Goal: Transaction & Acquisition: Purchase product/service

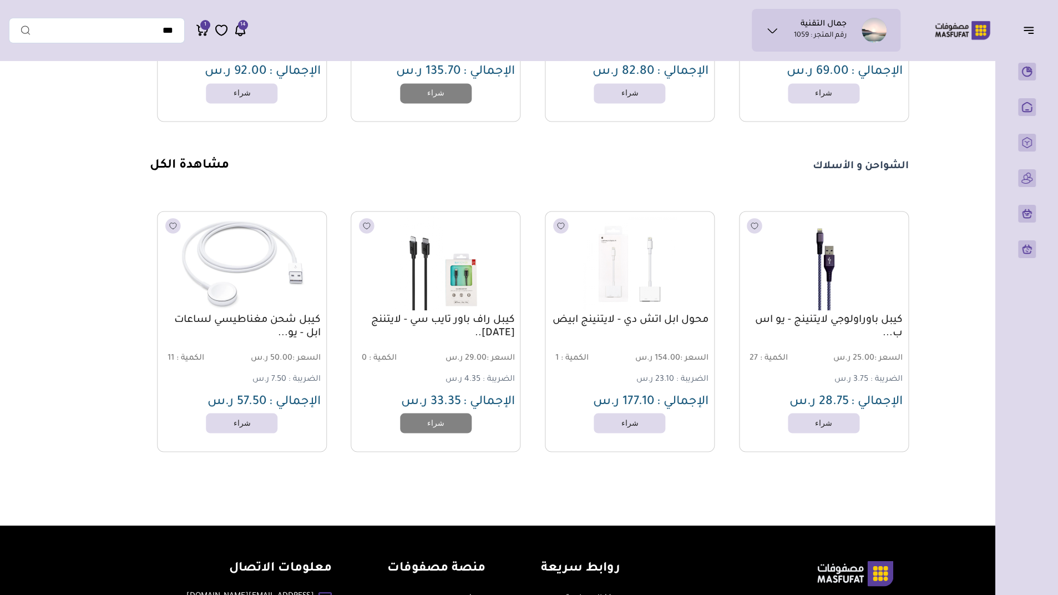
scroll to position [1435, 0]
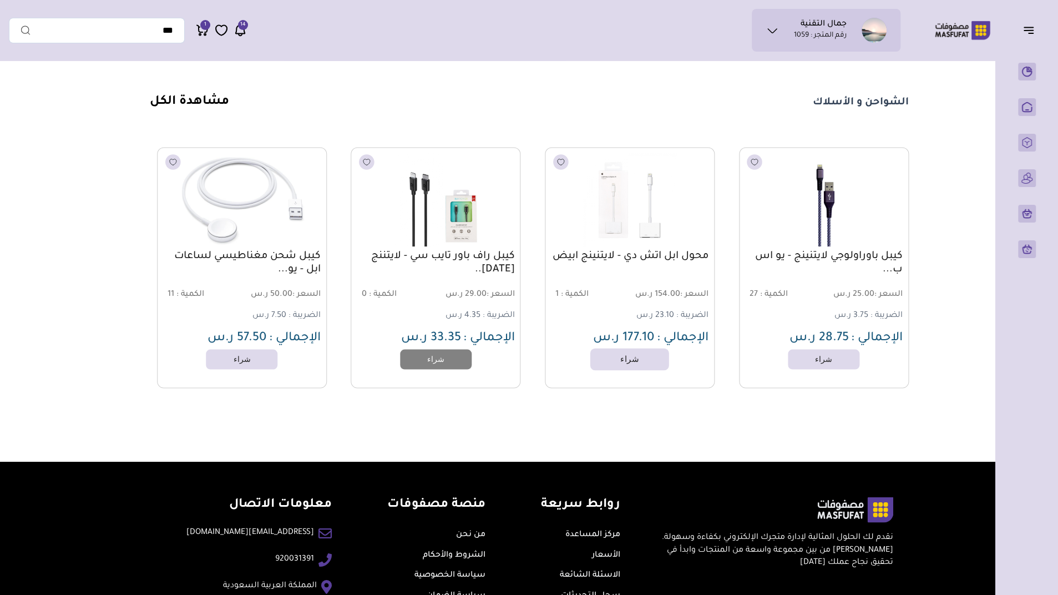
click at [637, 370] on link "شراء" at bounding box center [629, 359] width 79 height 22
click at [203, 33] on icon at bounding box center [202, 30] width 13 height 14
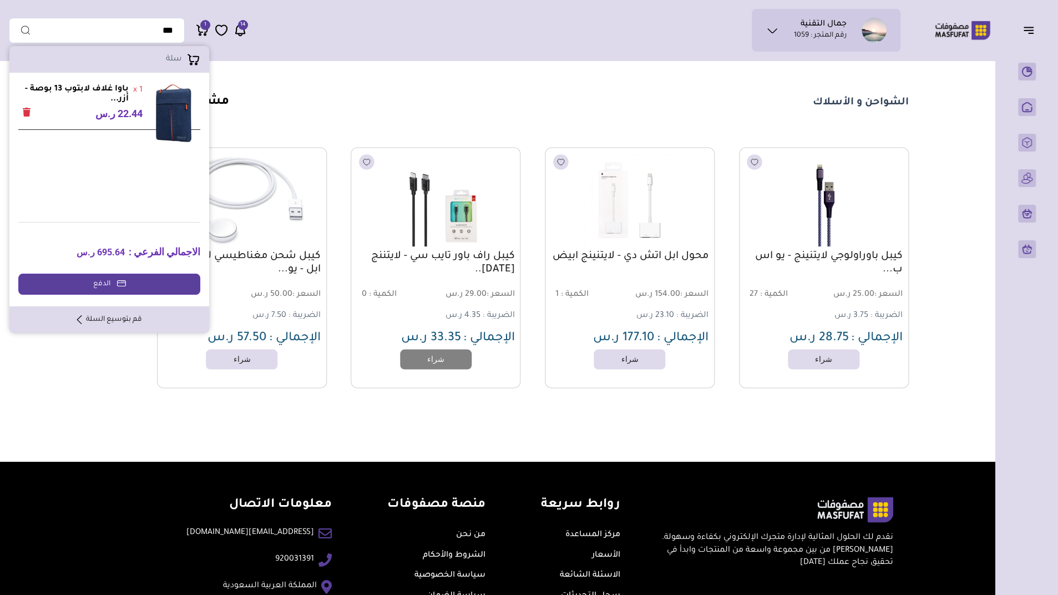
click at [108, 314] on link "قم بتوسيع السلة" at bounding box center [109, 319] width 65 height 10
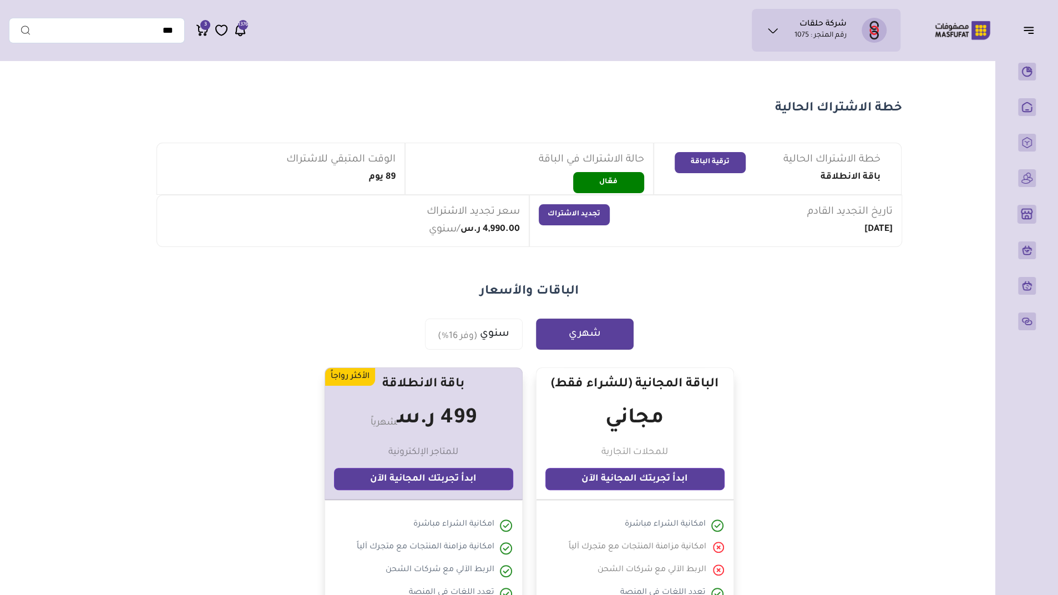
scroll to position [1, 0]
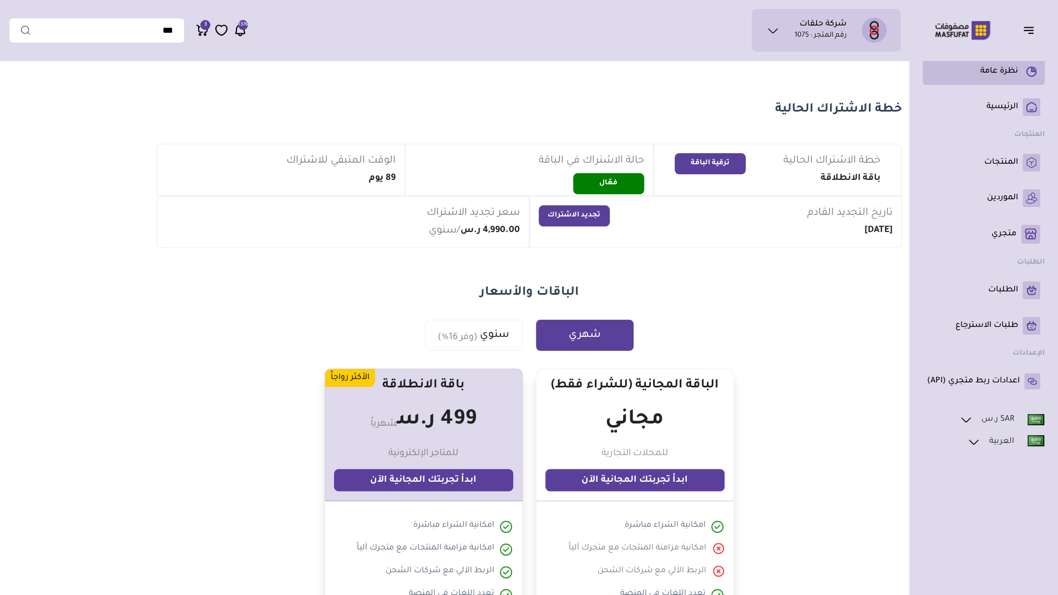
click at [997, 79] on link "نظرة عامة" at bounding box center [983, 72] width 113 height 18
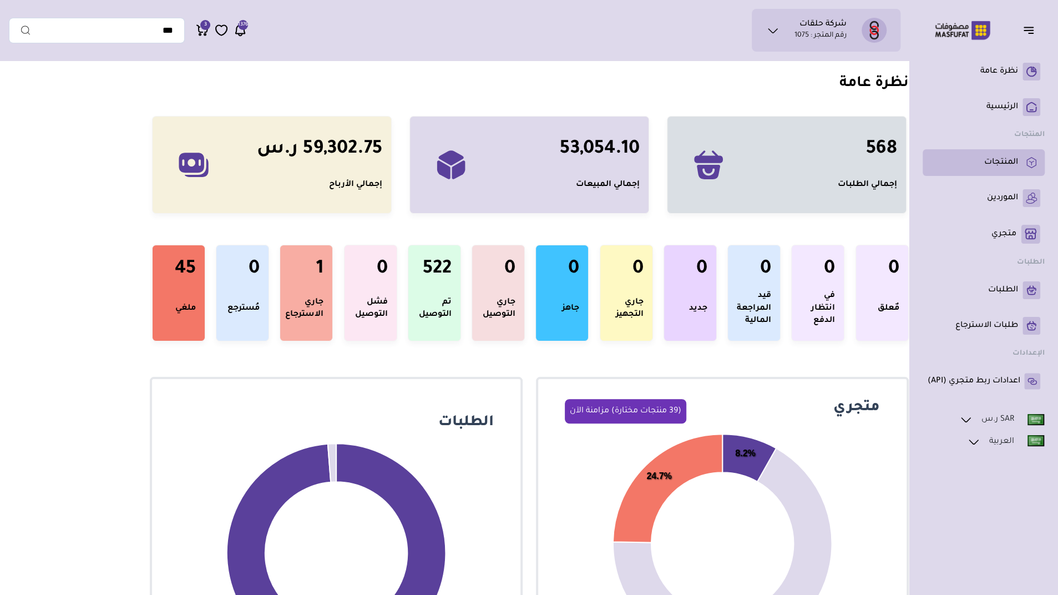
click at [999, 161] on p "المنتجات" at bounding box center [1001, 162] width 34 height 11
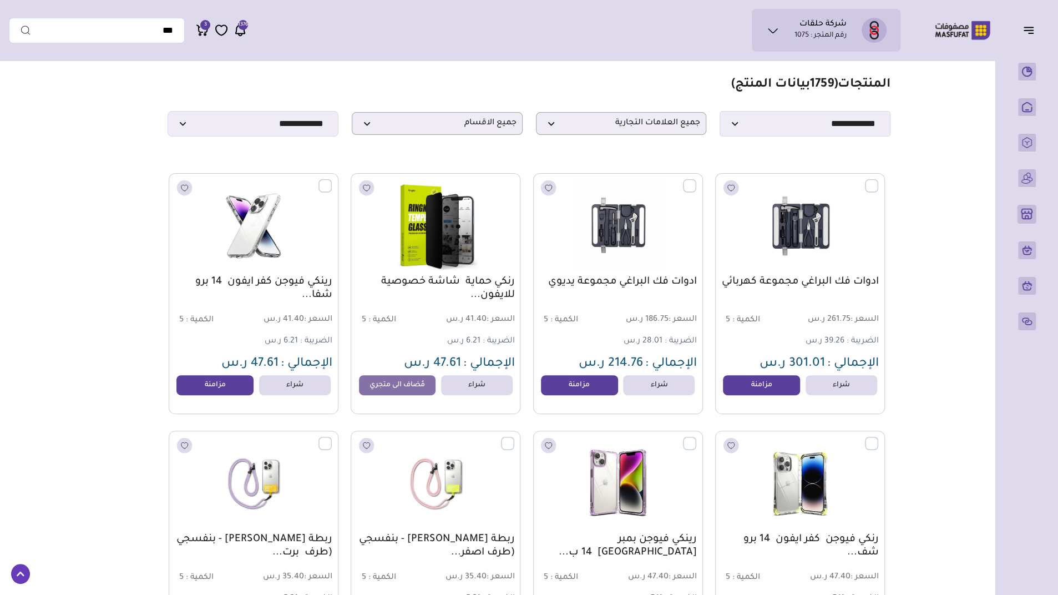
scroll to position [27, 0]
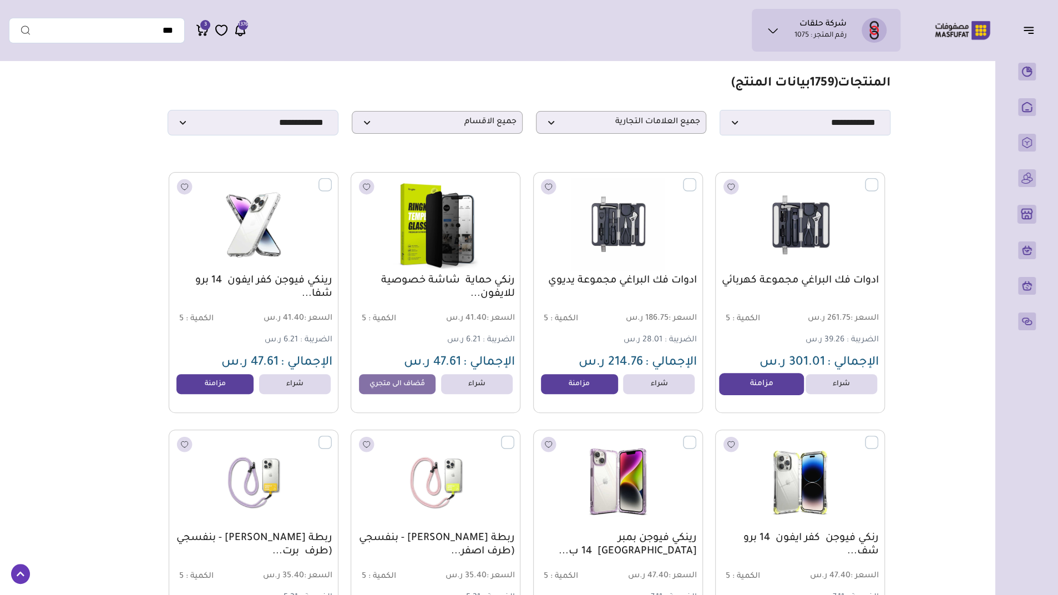
click at [758, 388] on link "مزامنة" at bounding box center [761, 384] width 84 height 22
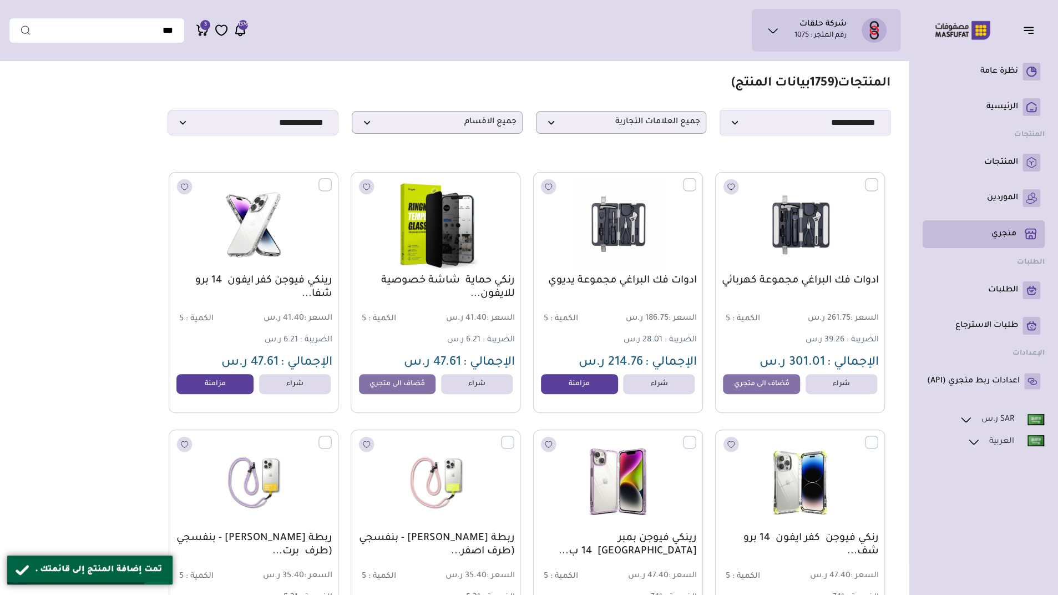
click at [989, 232] on link "متجري ( 0 )" at bounding box center [983, 234] width 113 height 19
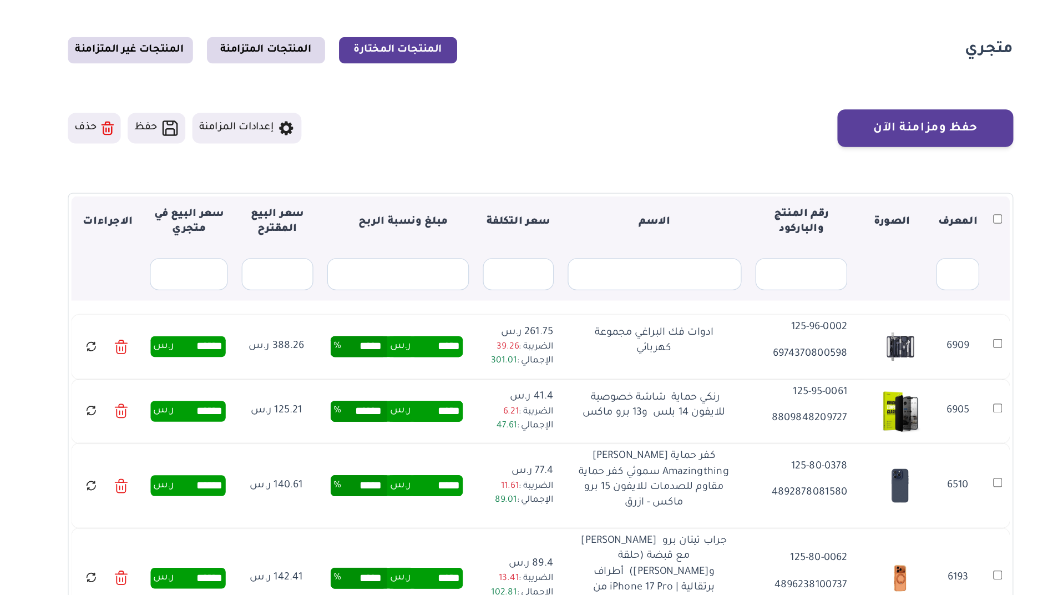
click at [443, 347] on input "*****" at bounding box center [446, 349] width 42 height 17
type input "*****"
type input "****"
type input "******"
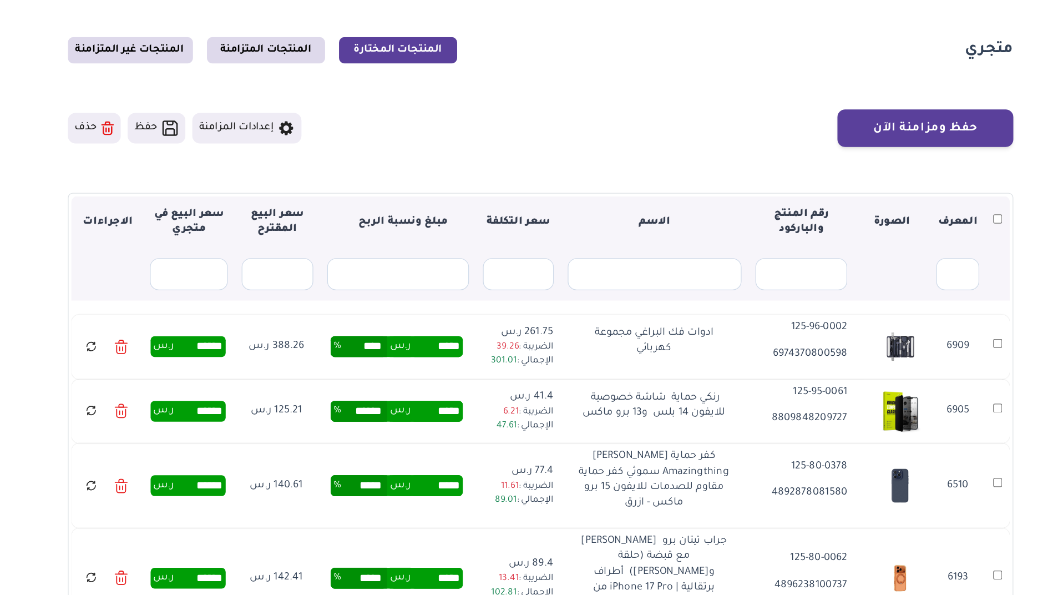
click at [416, 367] on td "***** ر.س **** %" at bounding box center [414, 350] width 124 height 52
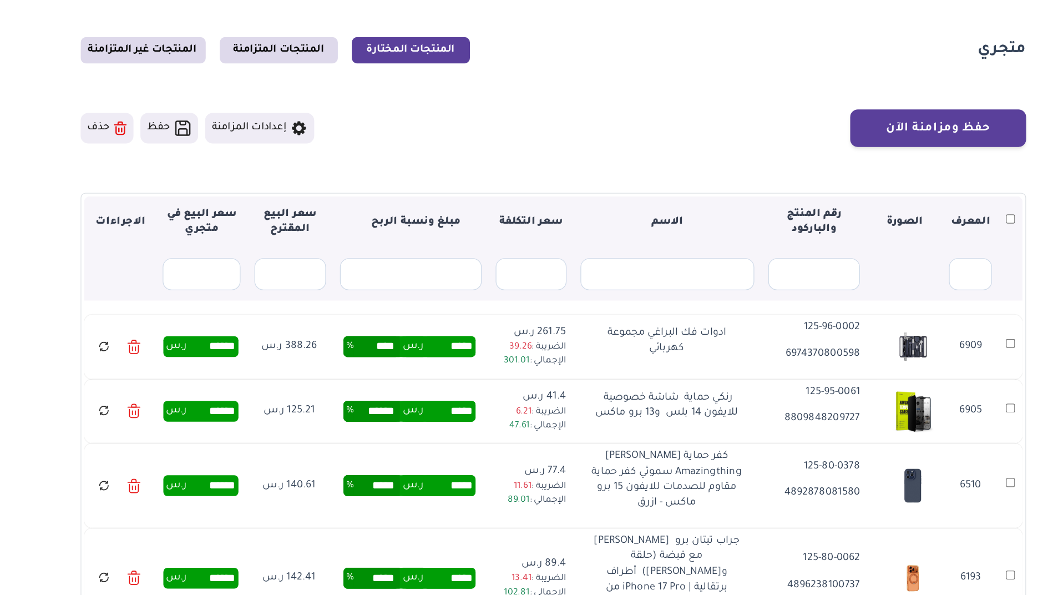
click at [894, 343] on td "6909" at bounding box center [894, 350] width 19 height 52
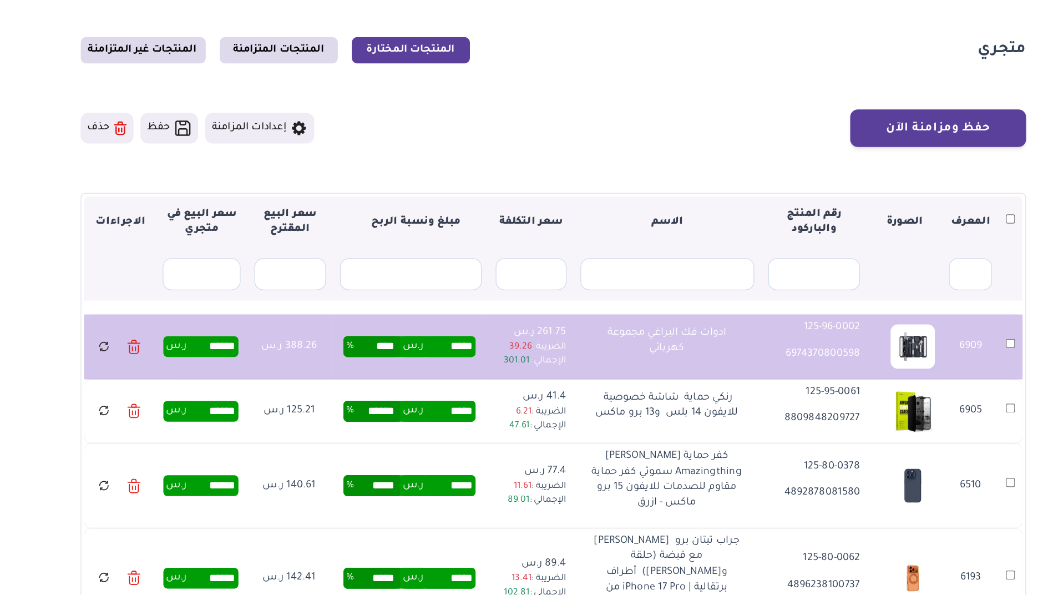
click at [382, 346] on input "****" at bounding box center [388, 349] width 37 height 17
type input "*"
type input "**"
type input "******"
type input "*****"
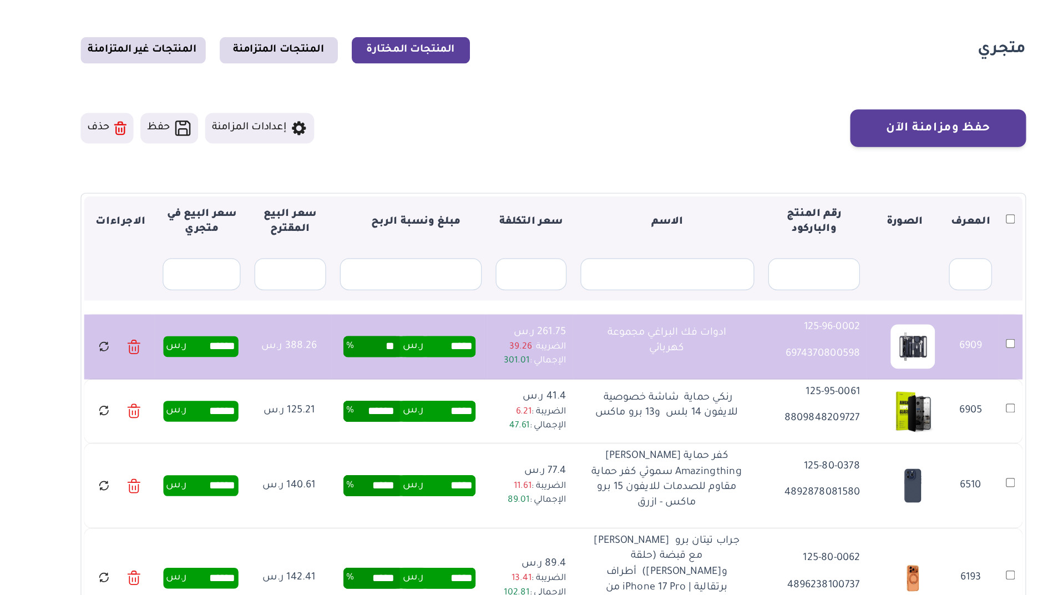
type input "******"
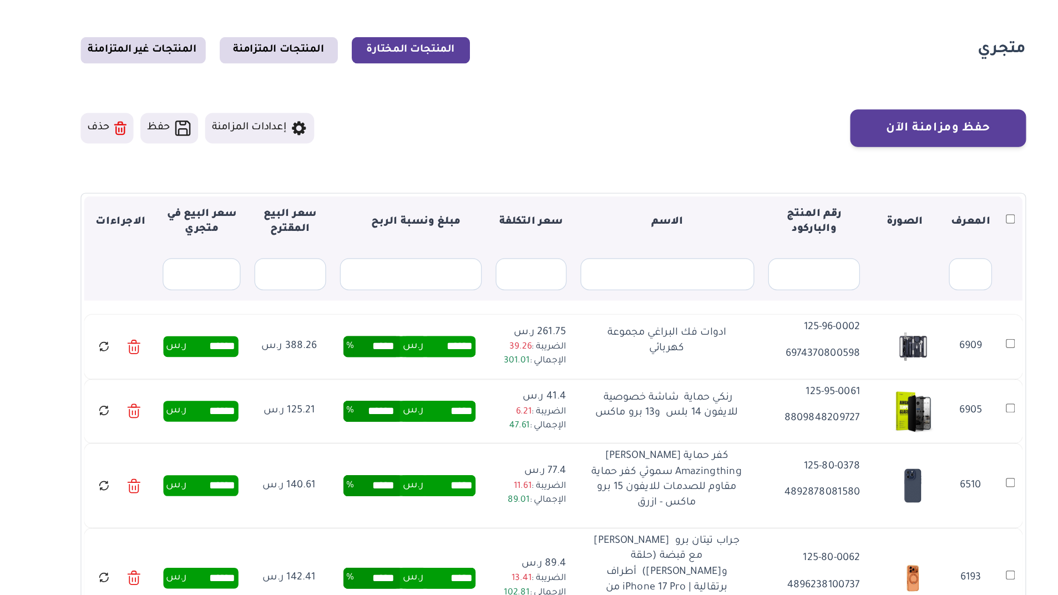
click at [448, 344] on input "******" at bounding box center [446, 349] width 42 height 17
type input "*******"
click at [448, 344] on input "*******" at bounding box center [446, 349] width 42 height 17
type input "****"
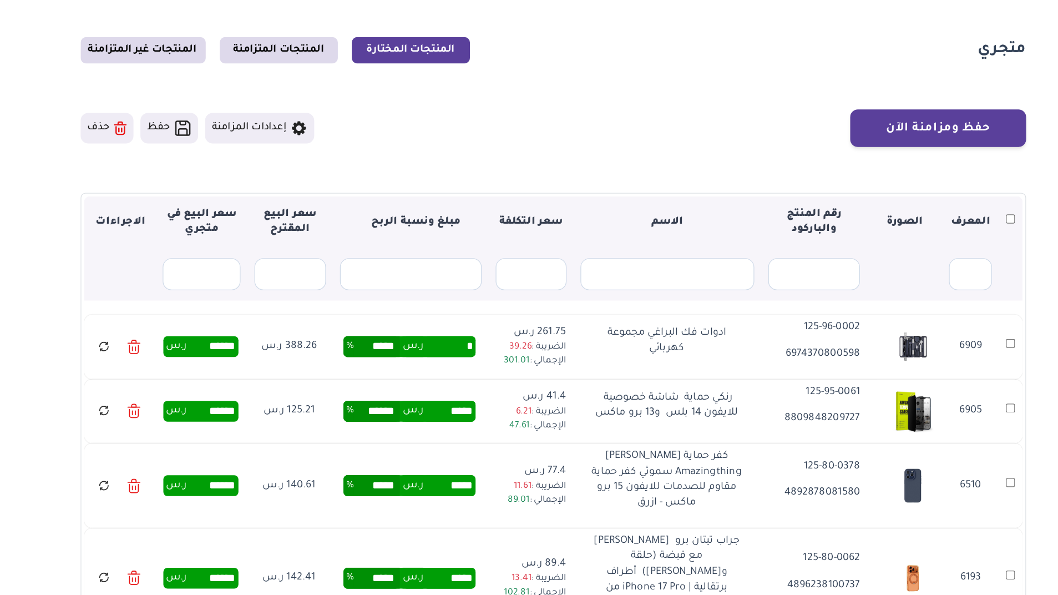
type input "****"
click at [255, 347] on input "******" at bounding box center [256, 349] width 39 height 12
type input "***"
type input "******"
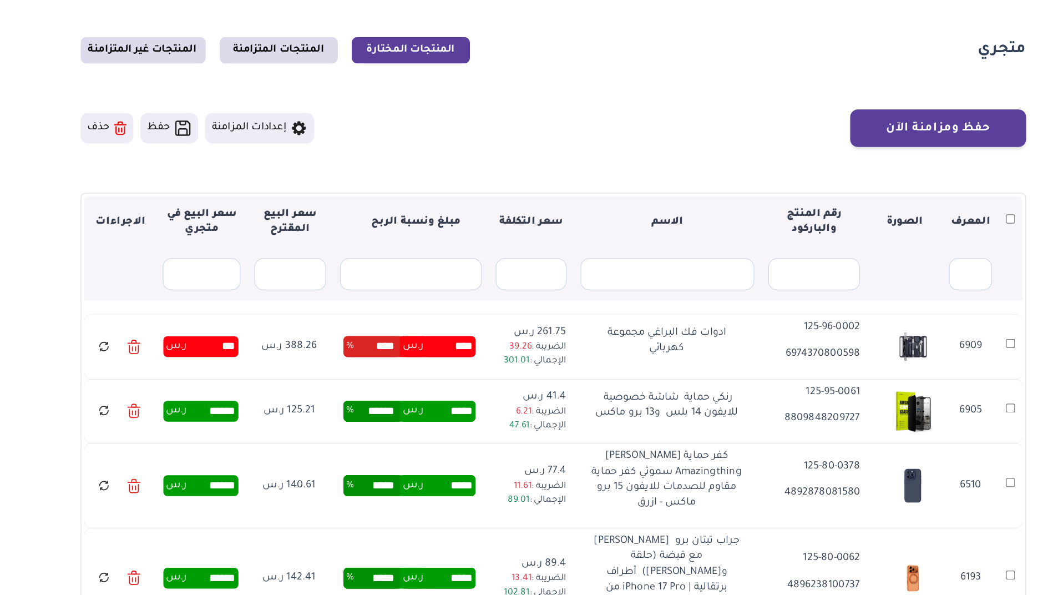
type input "******"
click at [282, 368] on td "****** ر.س 349" at bounding box center [247, 350] width 73 height 52
drag, startPoint x: 472, startPoint y: 122, endPoint x: 482, endPoint y: 200, distance: 78.4
click at [482, 200] on section "متجري المنتجات المختارة المنتجات المتزامنة المنتجات غير المتزامنة حفظ ومزامنة ا…" at bounding box center [529, 357] width 799 height 583
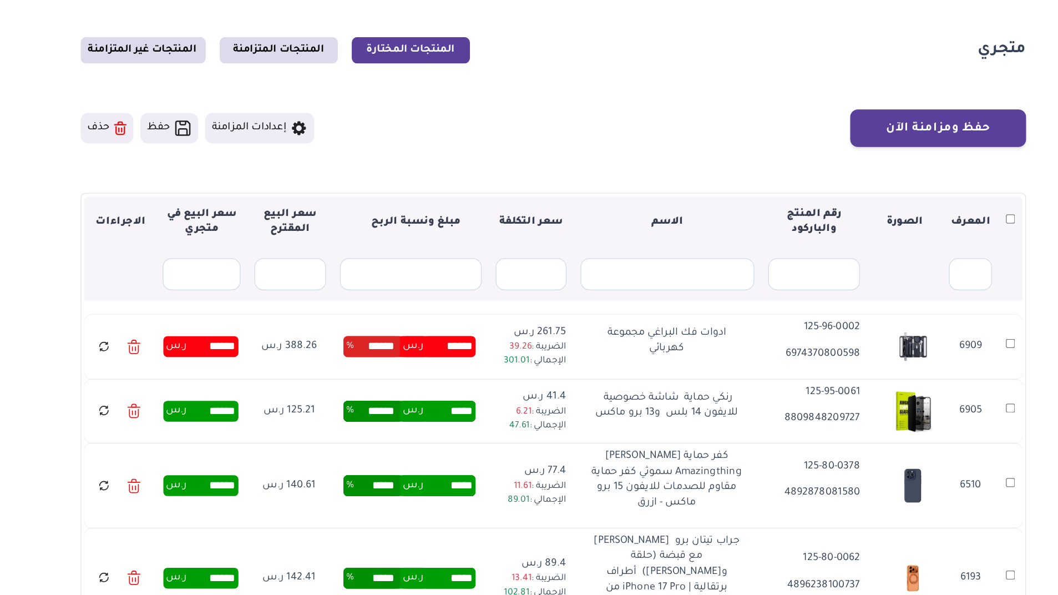
drag, startPoint x: 482, startPoint y: 200, endPoint x: 558, endPoint y: 169, distance: 81.9
click at [558, 169] on div "حفظ ومزامنة الآن حفظ ومزامنة الآن إعدادات المزامنة" at bounding box center [529, 175] width 754 height 30
click at [309, 111] on link "المنتجات المتزامنة" at bounding box center [310, 113] width 94 height 21
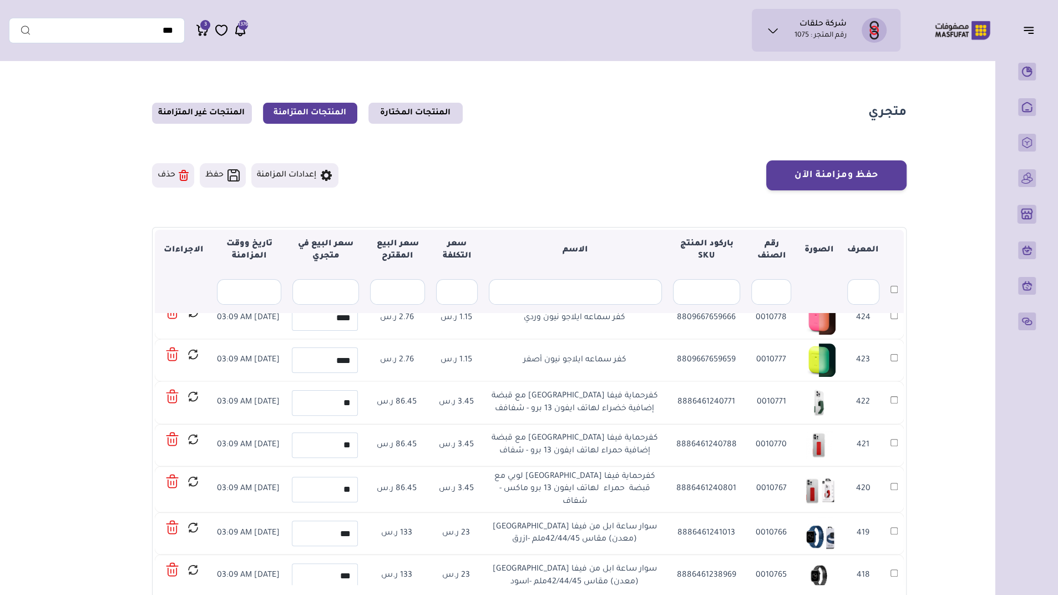
scroll to position [7, 0]
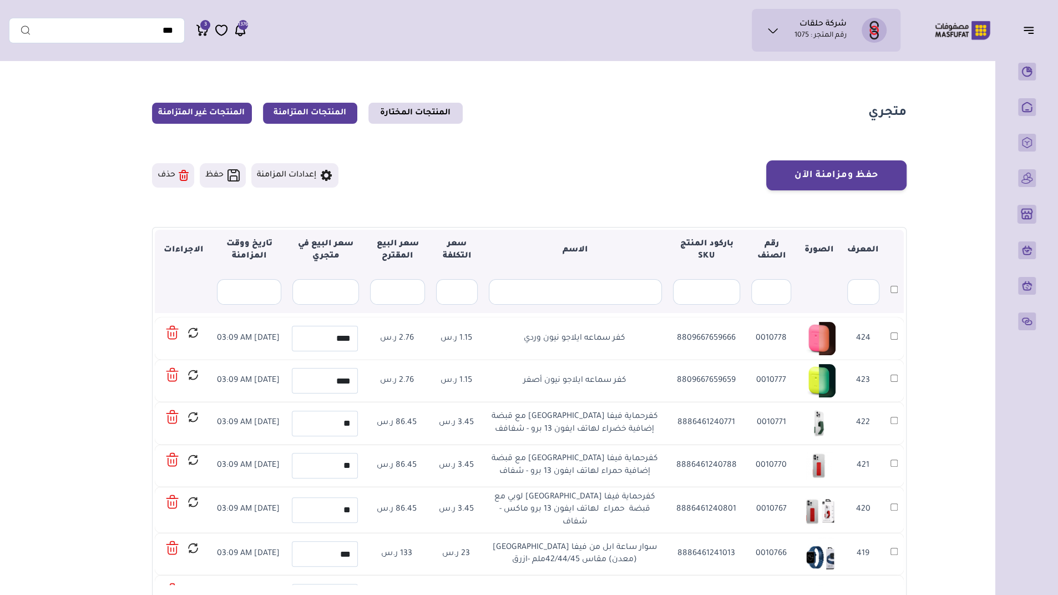
click at [193, 113] on link "المنتجات غير المتزامنة" at bounding box center [202, 113] width 100 height 21
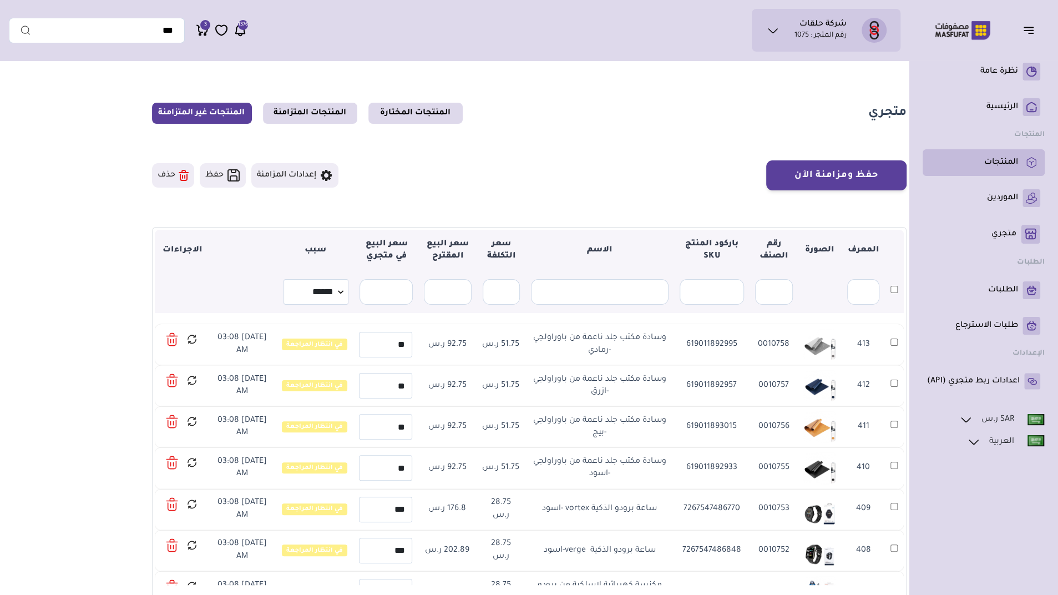
click at [992, 166] on p "المنتجات" at bounding box center [1001, 162] width 34 height 11
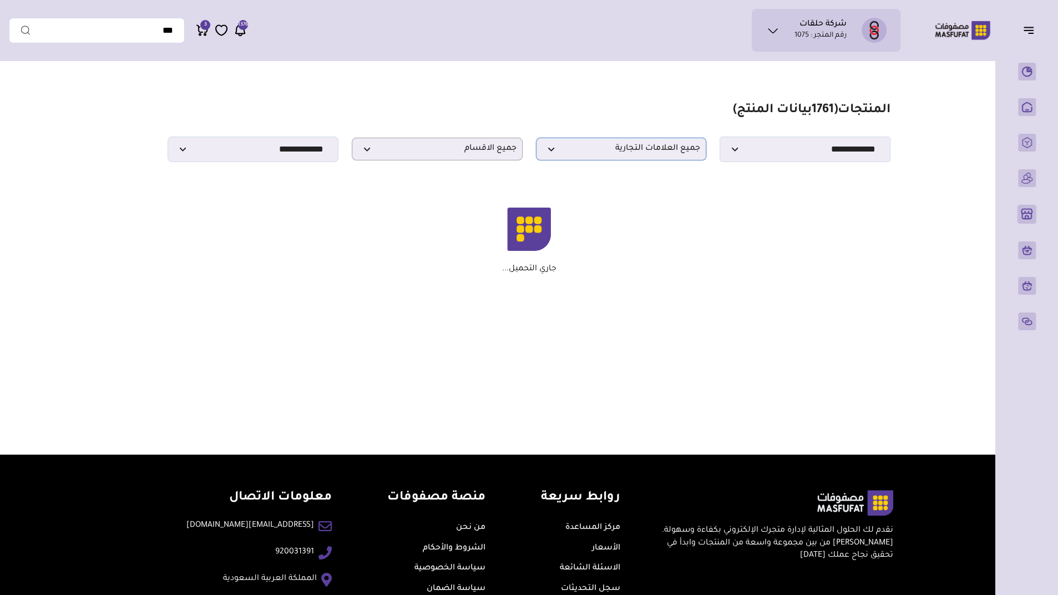
click at [670, 154] on span "جميع العلامات التجارية" at bounding box center [621, 149] width 159 height 11
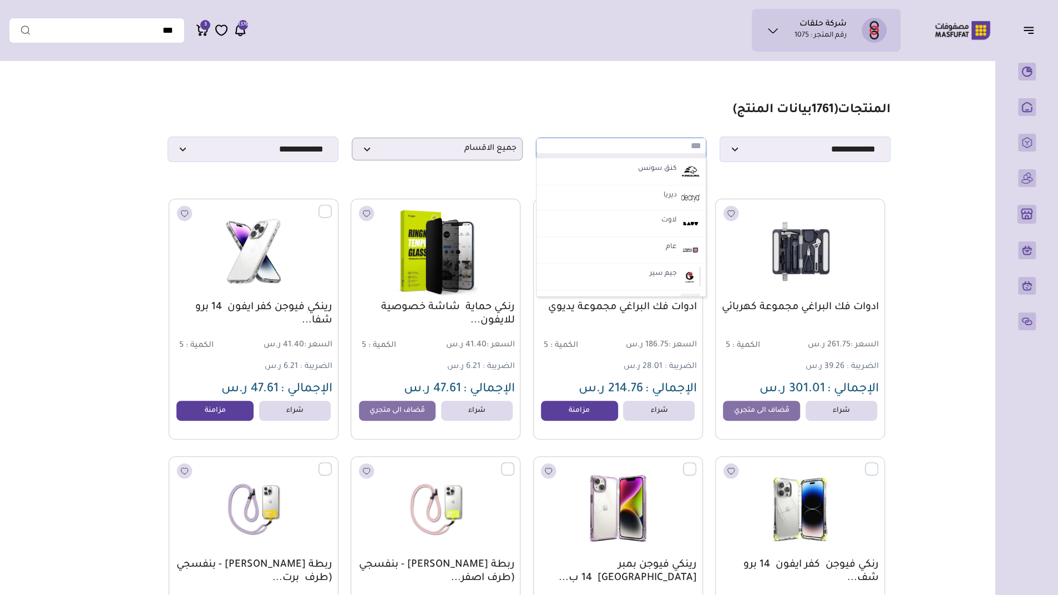
scroll to position [548, 0]
click at [651, 249] on label "سامسونج" at bounding box center [660, 246] width 38 height 14
select select "**"
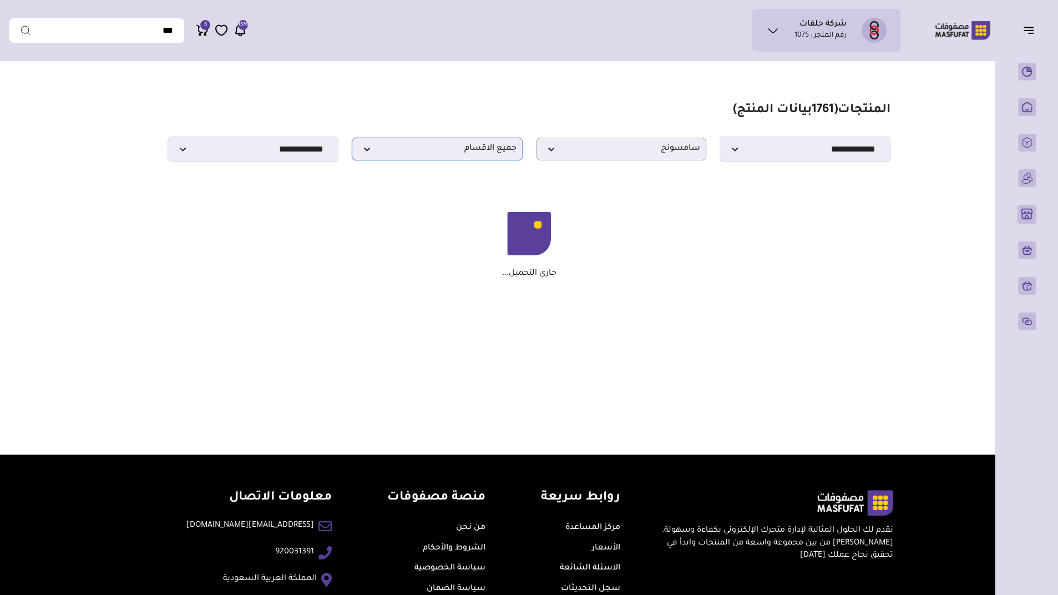
click at [482, 154] on span "جميع الاقسام" at bounding box center [437, 149] width 159 height 11
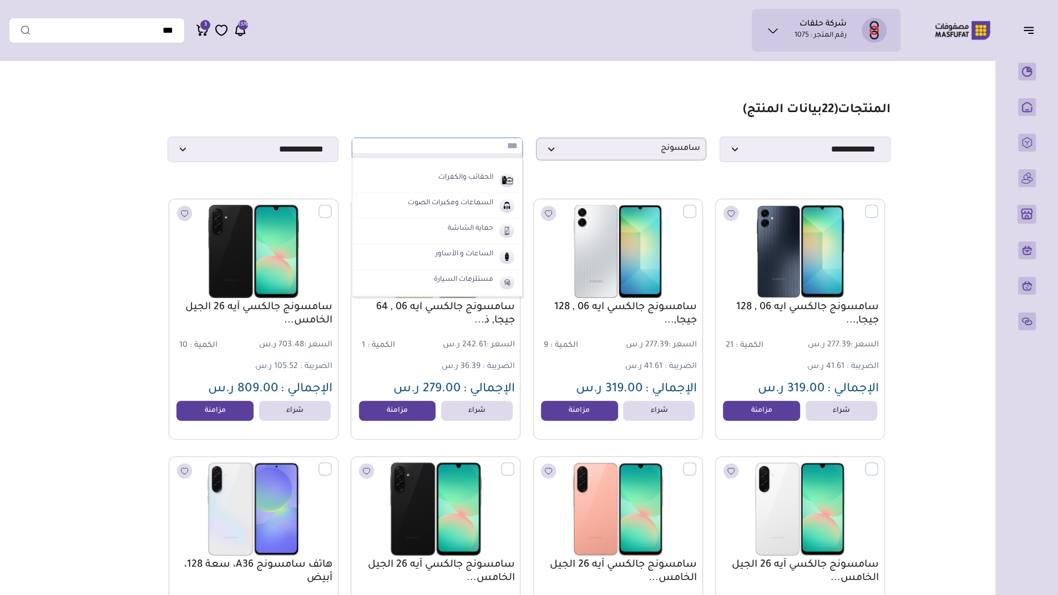
scroll to position [90, 0]
click at [475, 186] on li "الحقائب والكفرات" at bounding box center [437, 180] width 170 height 26
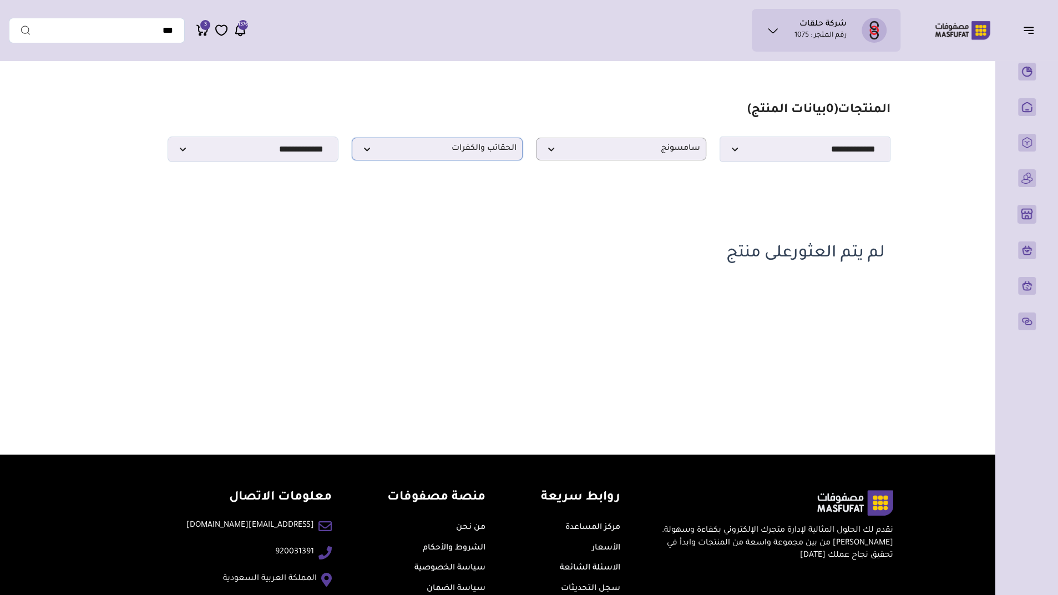
click at [488, 154] on span "الحقائب والكفرات" at bounding box center [437, 149] width 159 height 11
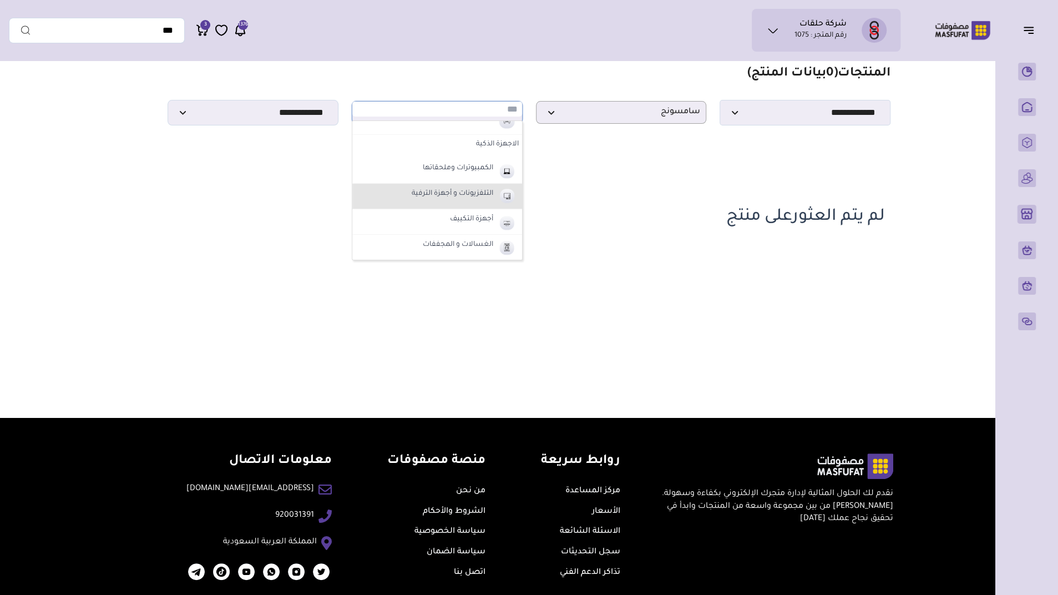
scroll to position [419, 0]
click at [481, 193] on label "التلفزيونات و أجهزة الترفية" at bounding box center [452, 195] width 85 height 14
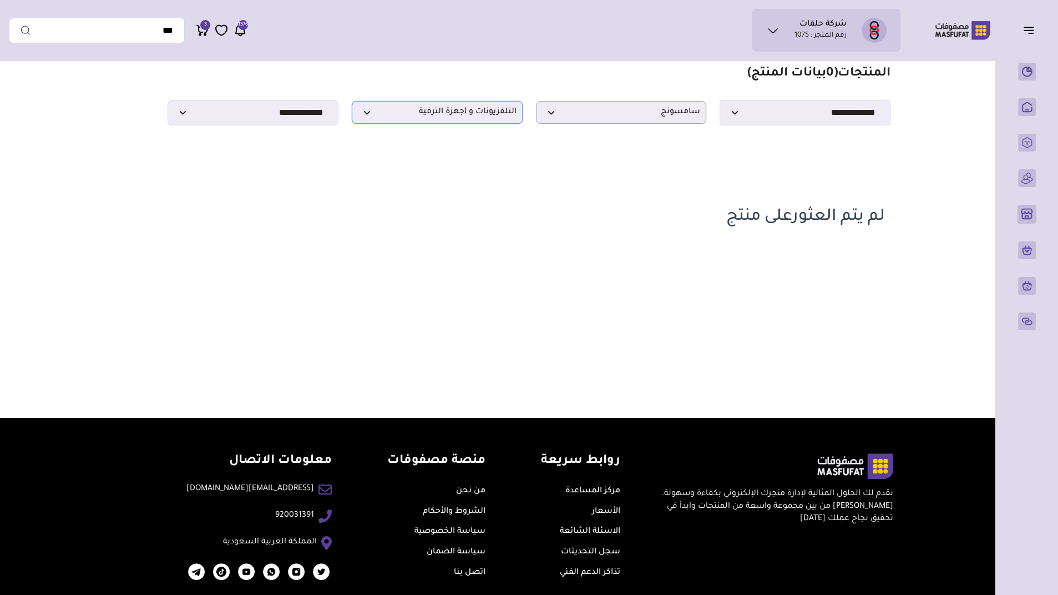
click at [465, 118] on span "التلفزيونات و أجهزة الترفية" at bounding box center [437, 112] width 159 height 11
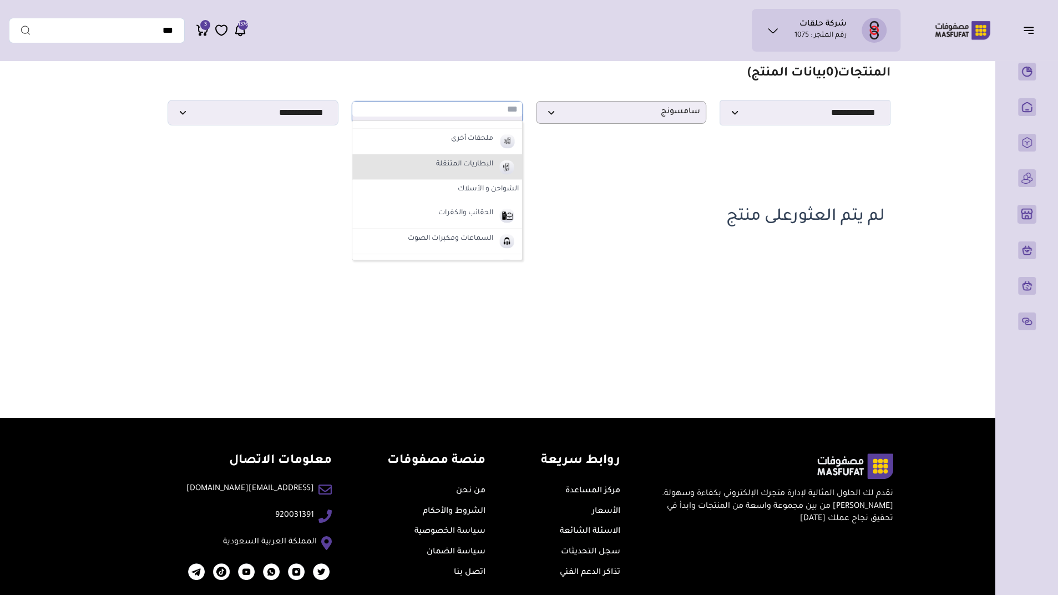
scroll to position [0, 0]
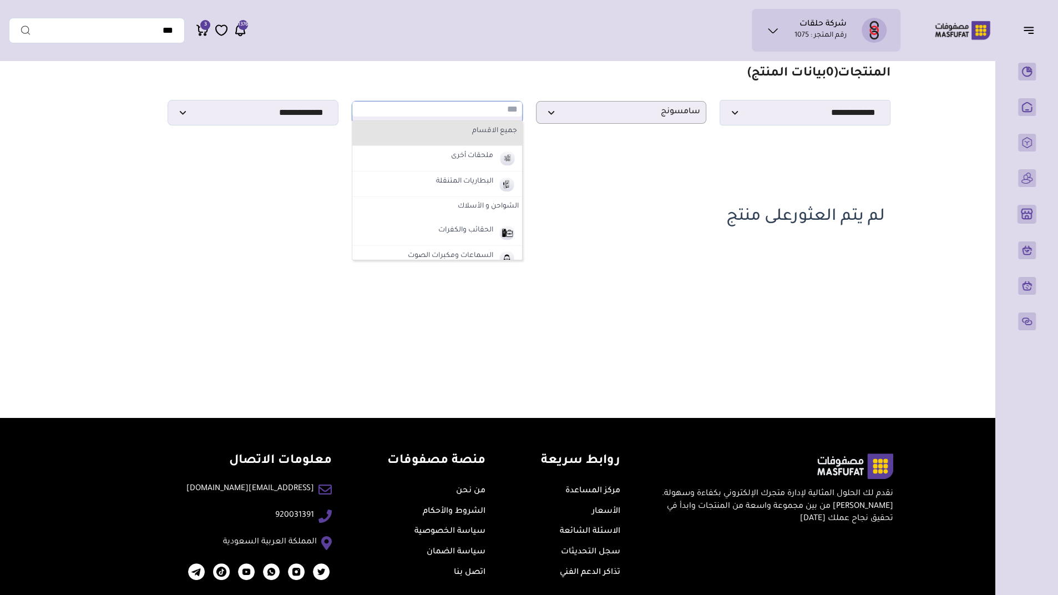
click at [477, 138] on label "جميع الاقسام" at bounding box center [436, 131] width 163 height 14
select select "*"
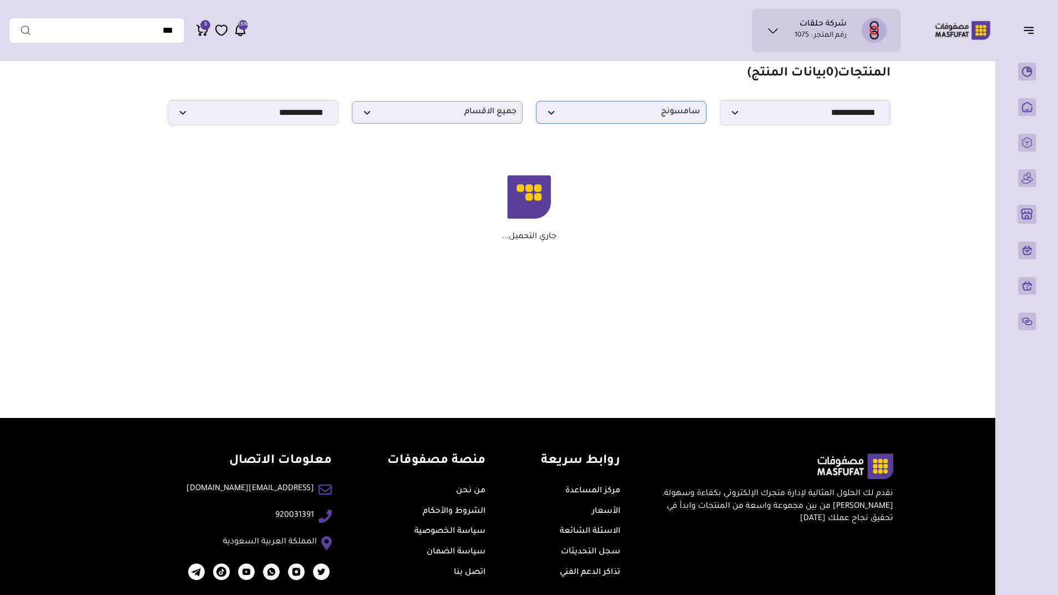
click at [663, 118] on span "سامسونج" at bounding box center [621, 112] width 159 height 11
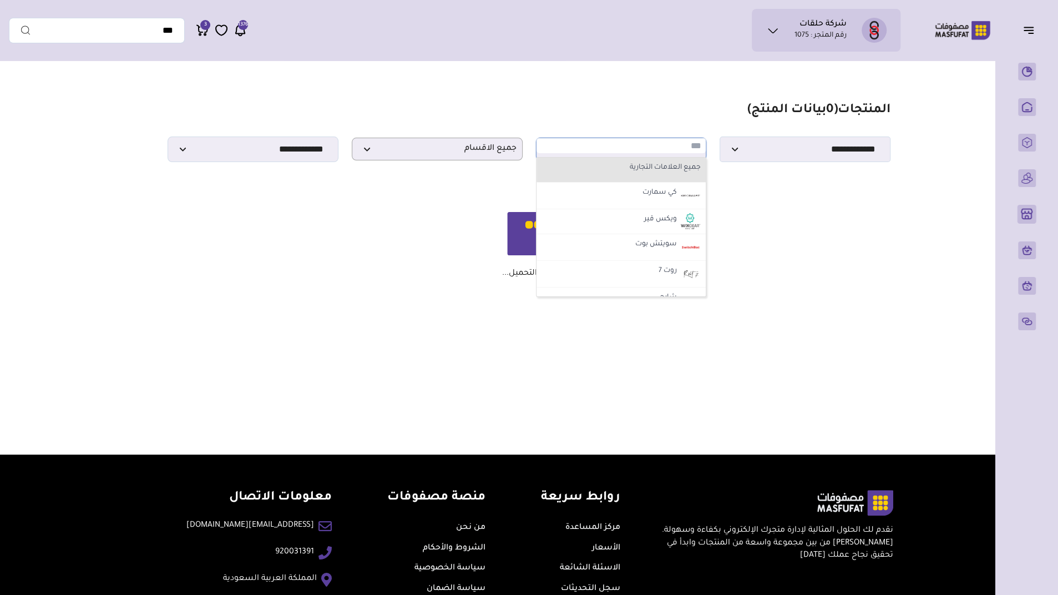
click at [657, 171] on label "جميع العلامات التجارية" at bounding box center [621, 168] width 163 height 14
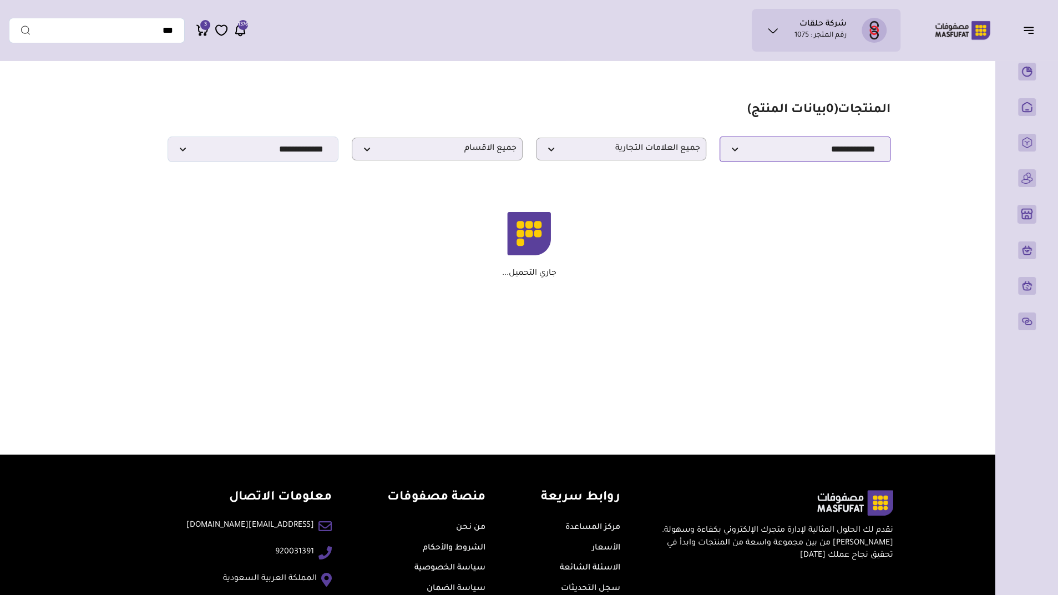
click at [807, 151] on select "**********" at bounding box center [804, 149] width 171 height 26
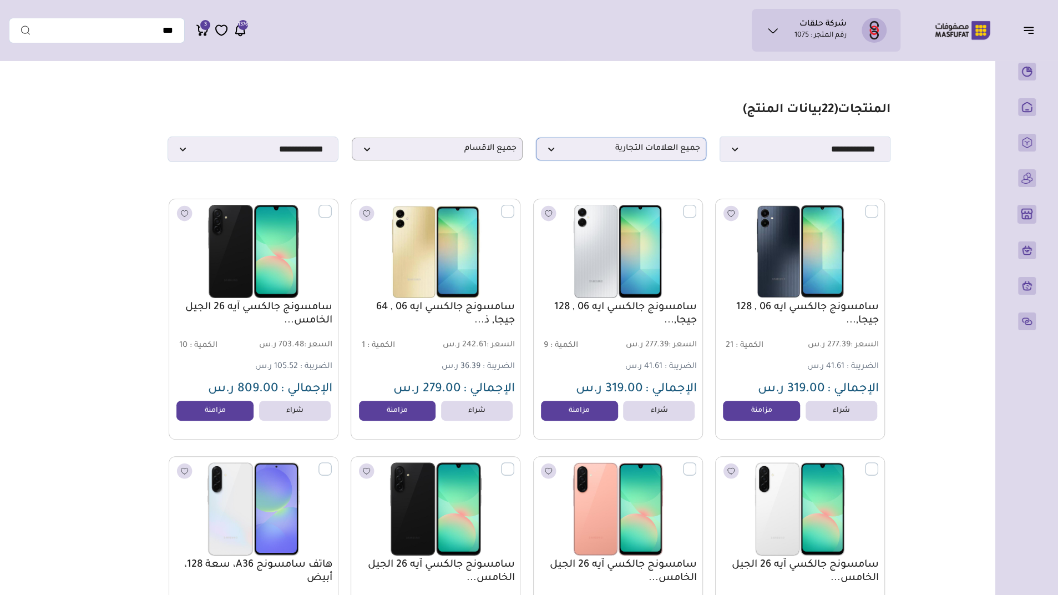
click at [636, 148] on span "جميع العلامات التجارية" at bounding box center [621, 149] width 159 height 11
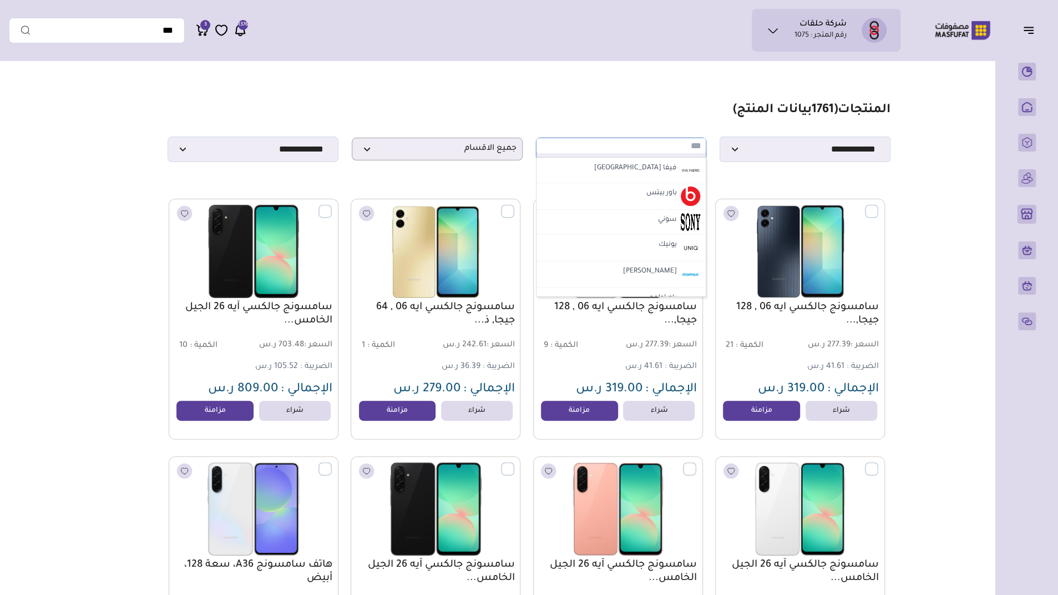
scroll to position [1044, 0]
click at [641, 185] on li "سوني" at bounding box center [621, 186] width 170 height 25
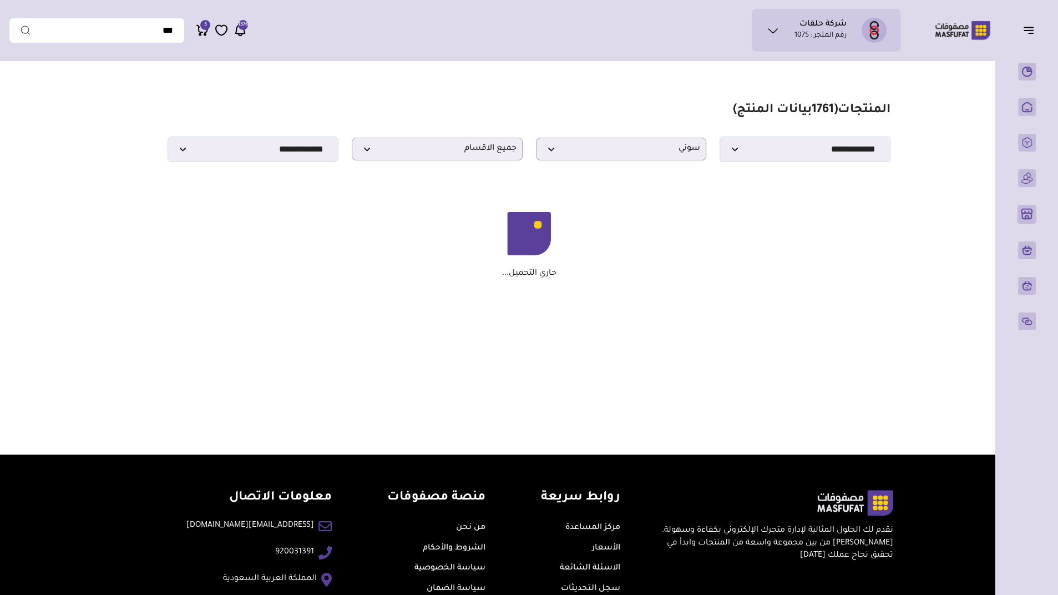
click at [641, 185] on section "مزامنة ( 0 ) تحديد الكل إلغاء التحديد المنتجات (" at bounding box center [529, 197] width 799 height 262
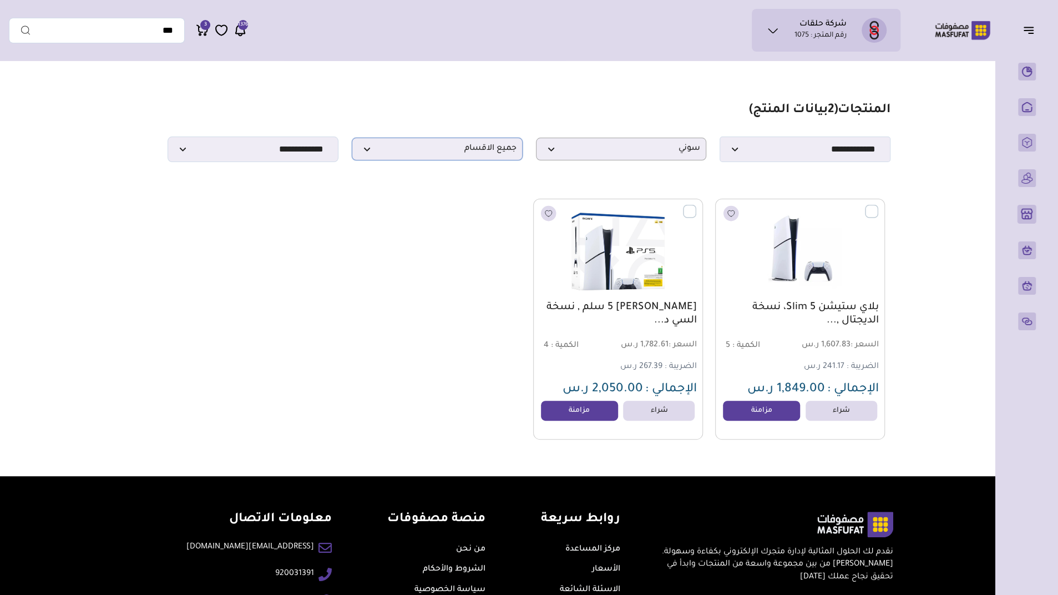
drag, startPoint x: 641, startPoint y: 185, endPoint x: 493, endPoint y: 157, distance: 150.7
click at [493, 154] on span "جميع الاقسام" at bounding box center [437, 149] width 159 height 11
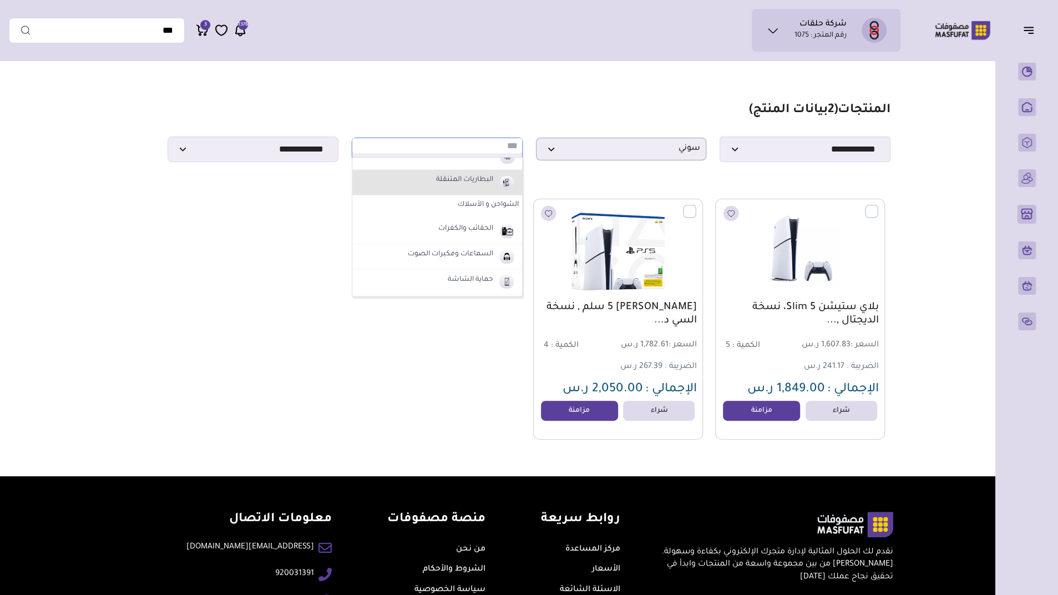
scroll to position [55, 0]
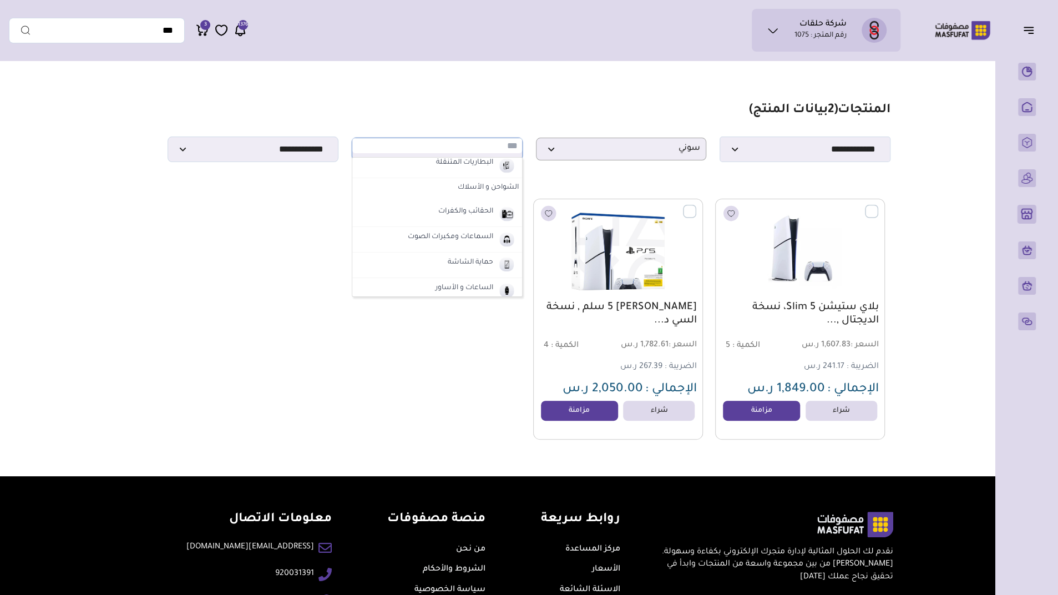
click at [328, 435] on div "بلاي ستيشن 5 Slim، نسخة الديجتال ,... السعر : 1,607.83 ر.س الكمية : 5" at bounding box center [529, 319] width 712 height 241
click at [576, 154] on span "سوني" at bounding box center [621, 149] width 159 height 11
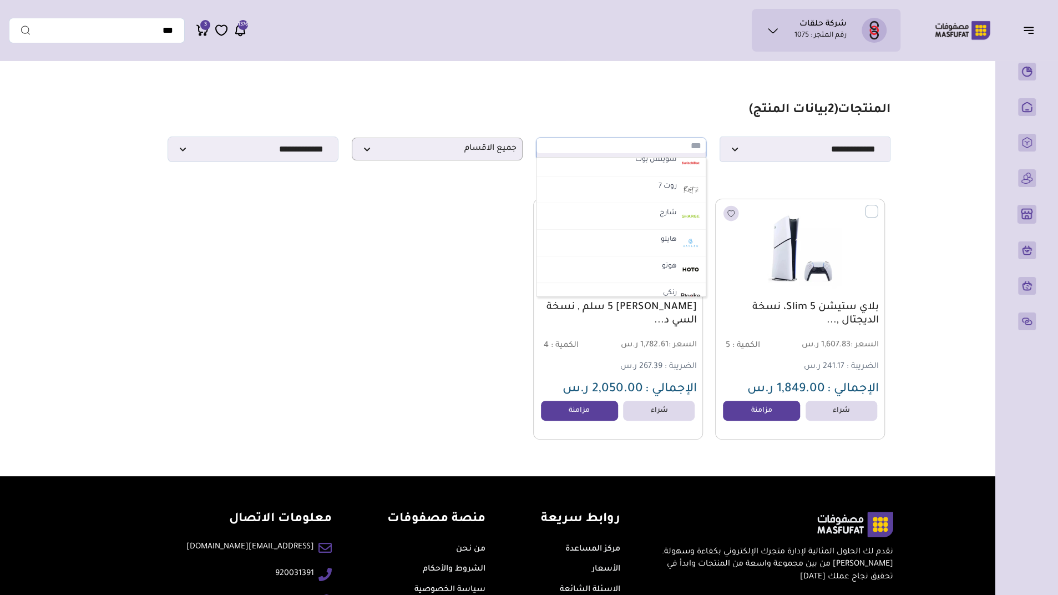
scroll to position [0, 0]
click at [596, 175] on label "جميع العلامات التجارية" at bounding box center [621, 168] width 163 height 14
select select "*"
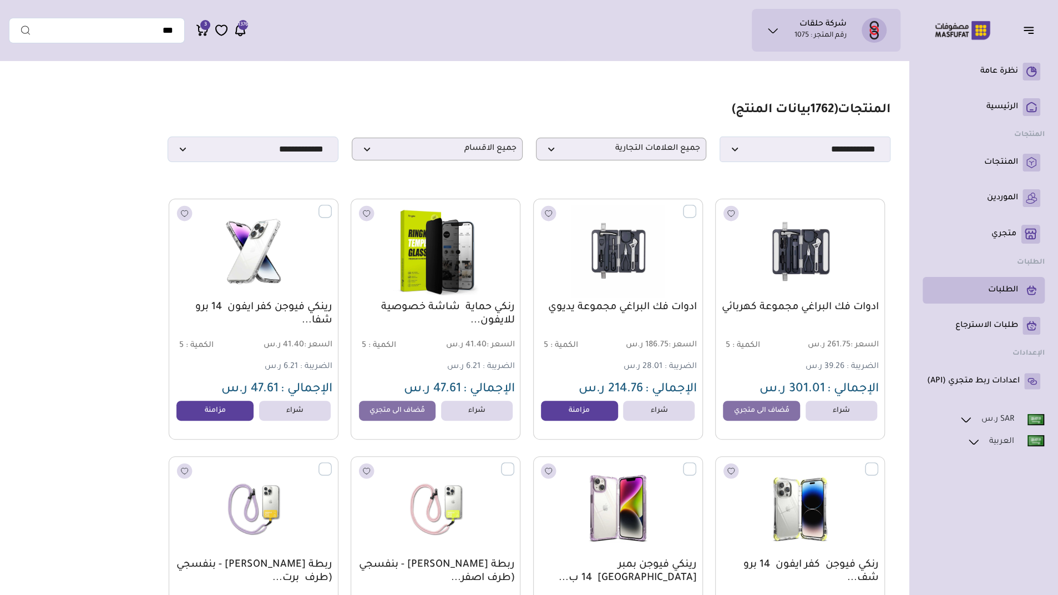
click at [994, 291] on p "الطلبات" at bounding box center [1003, 289] width 30 height 11
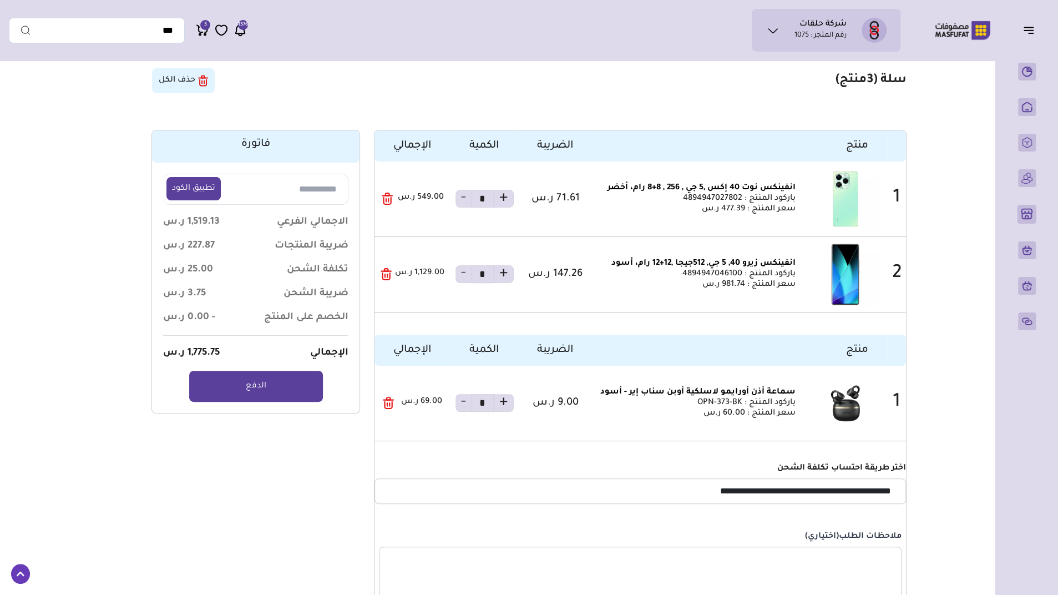
scroll to position [34, 0]
click at [506, 203] on strong "+" at bounding box center [503, 199] width 9 height 20
type input "*"
click at [508, 217] on td "+ * -" at bounding box center [484, 199] width 68 height 75
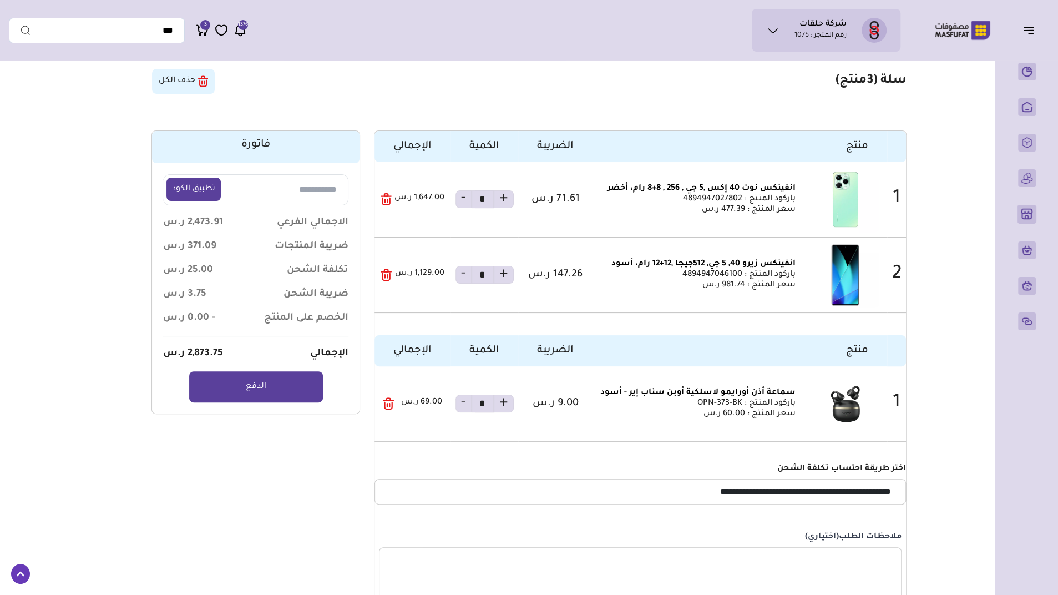
click at [504, 276] on strong "+" at bounding box center [503, 275] width 9 height 20
type input "*"
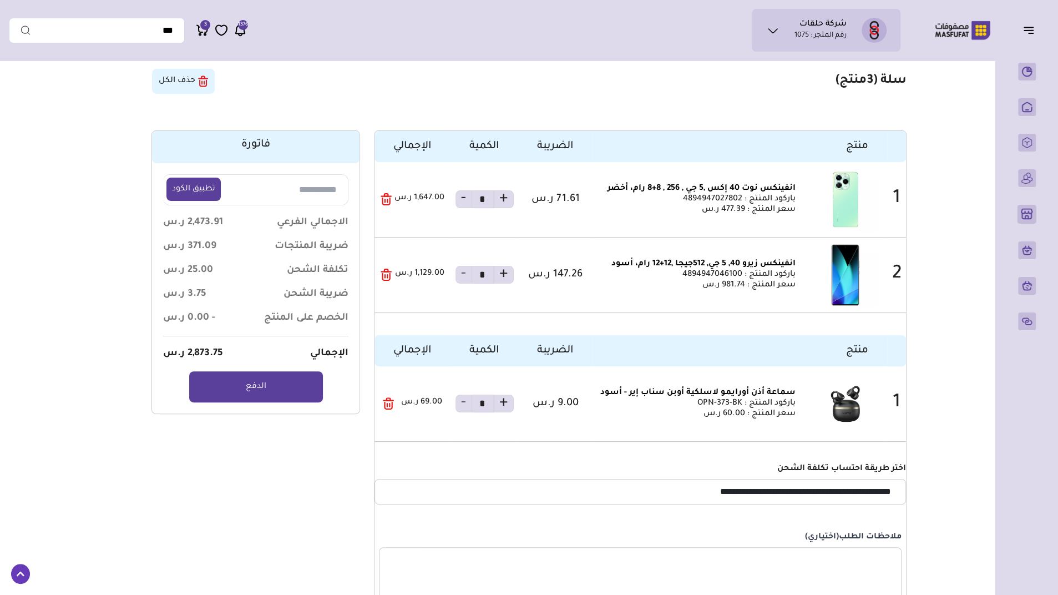
click at [506, 413] on strong "+" at bounding box center [503, 403] width 9 height 20
type input "*"
click at [506, 413] on strong "+" at bounding box center [503, 403] width 9 height 20
type input "*"
click at [317, 511] on section "منتج الضريبة الكمية الإجمالي 1 *" at bounding box center [529, 400] width 754 height 540
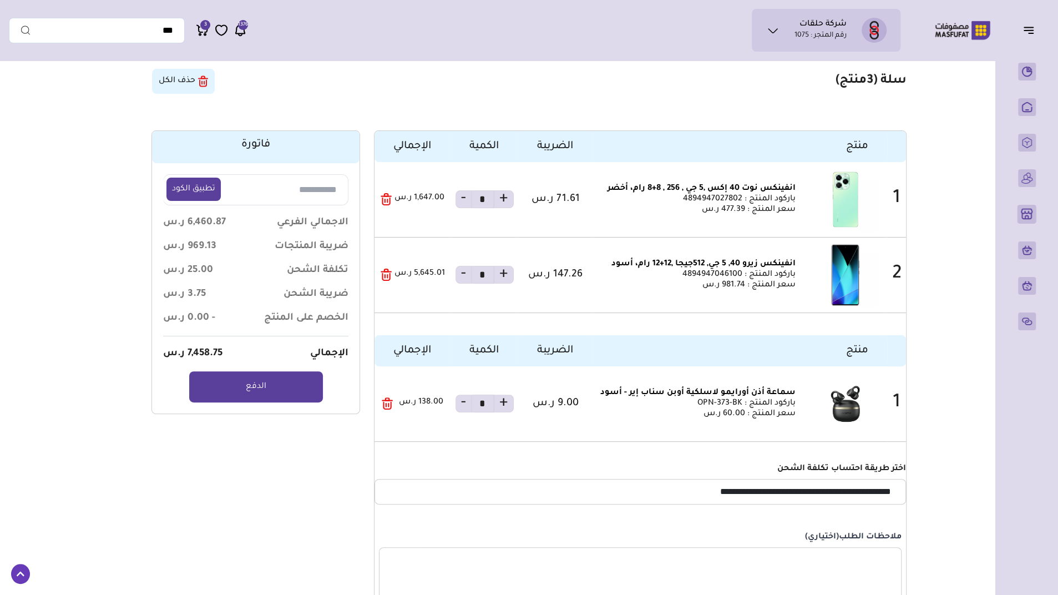
scroll to position [71, 0]
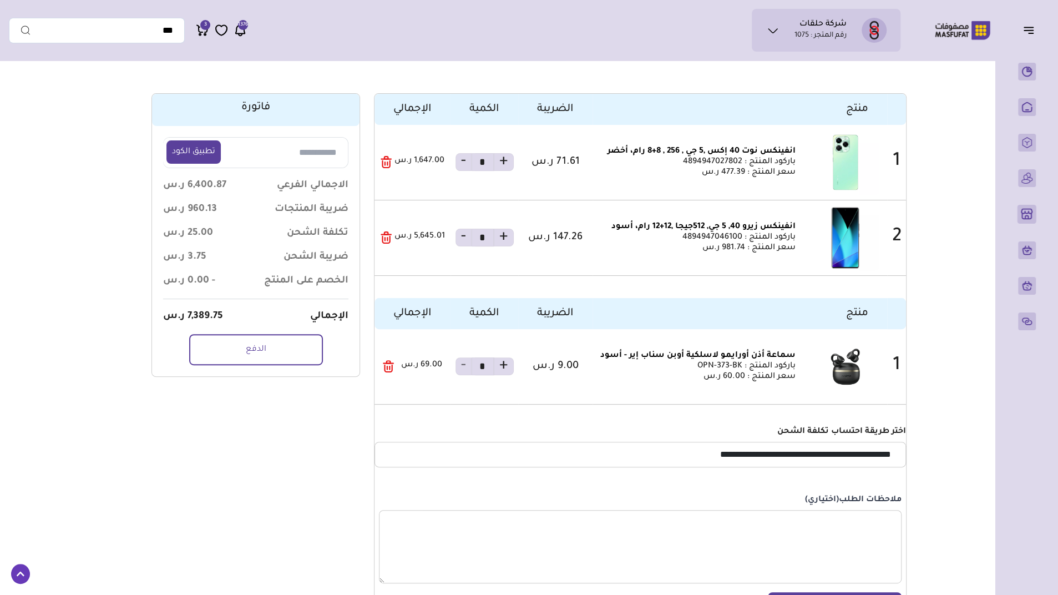
click at [266, 365] on link "الدفع" at bounding box center [256, 349] width 134 height 31
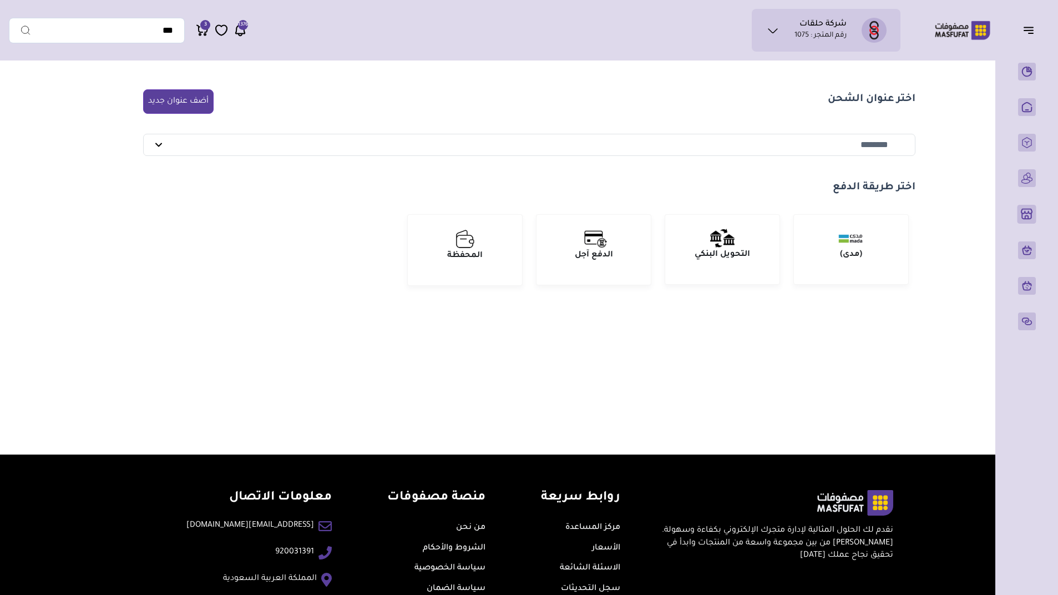
select select "****"
click at [771, 26] on icon at bounding box center [772, 30] width 13 height 13
click at [847, 61] on span "محفظتي" at bounding box center [855, 65] width 29 height 11
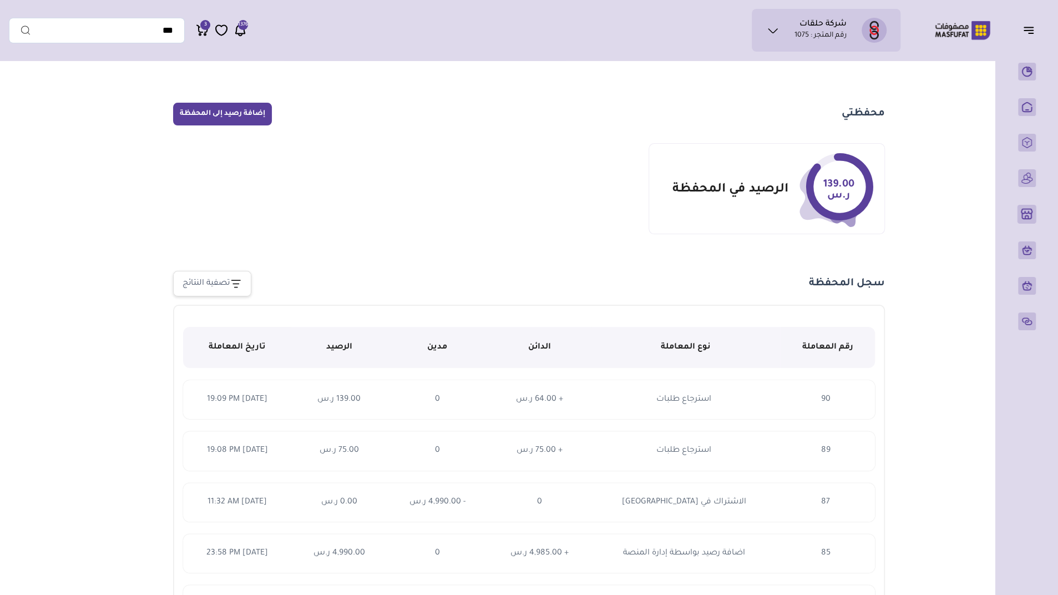
click at [773, 32] on icon at bounding box center [772, 30] width 9 height 4
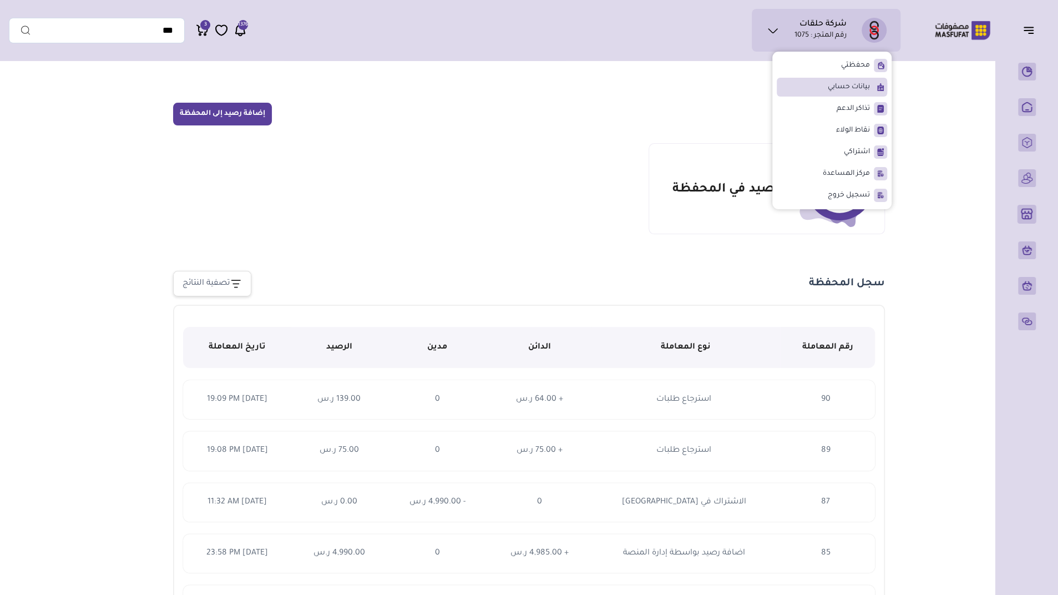
click at [843, 84] on span "بيانات حسابي" at bounding box center [848, 87] width 42 height 11
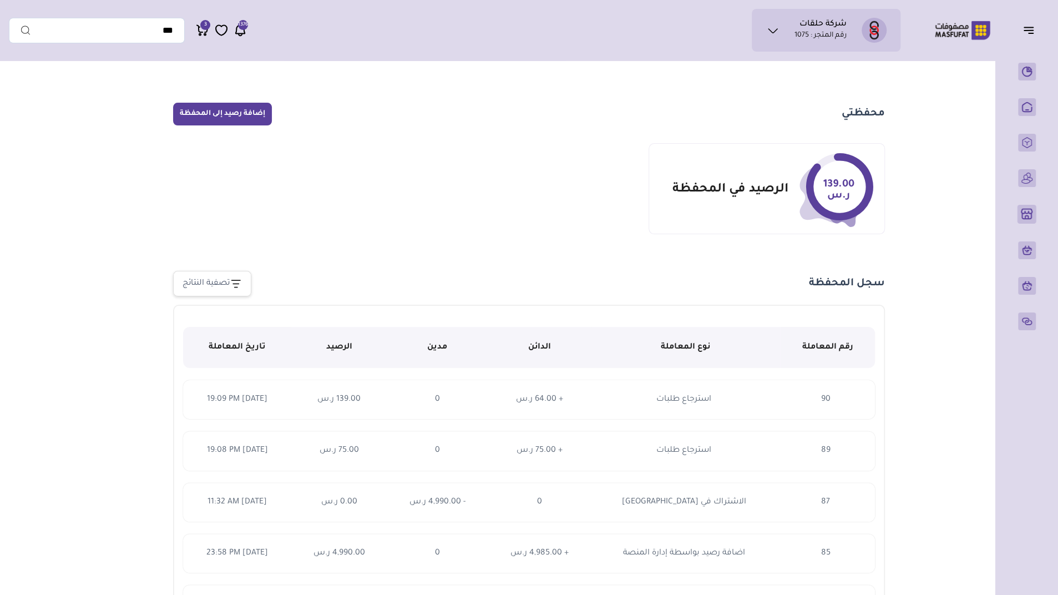
click at [775, 22] on ul "شركة حلقات رقم المتجر : 1075" at bounding box center [825, 30] width 131 height 25
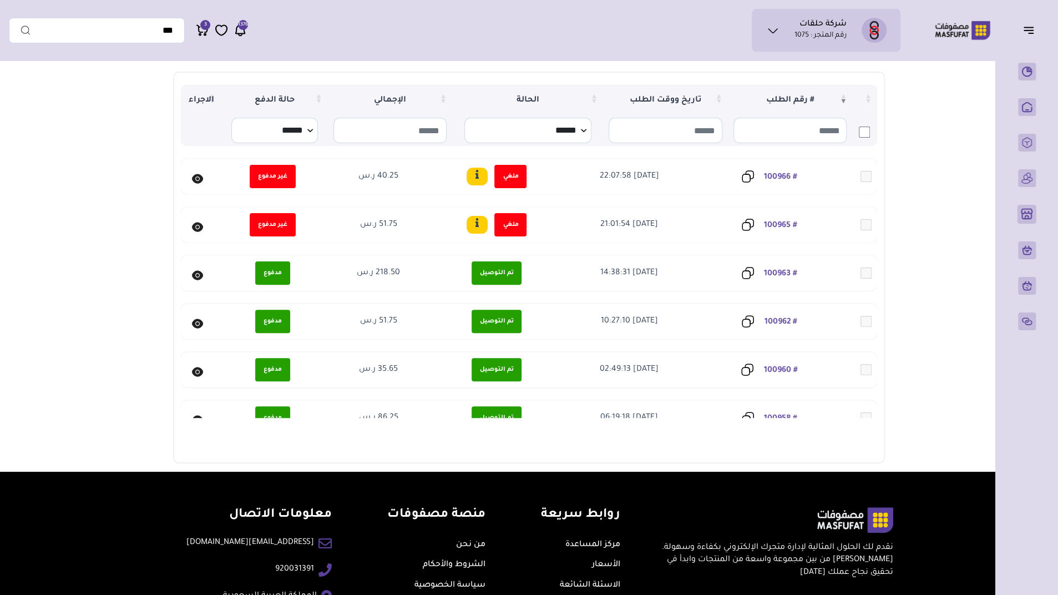
click at [199, 179] on icon at bounding box center [197, 178] width 3 height 3
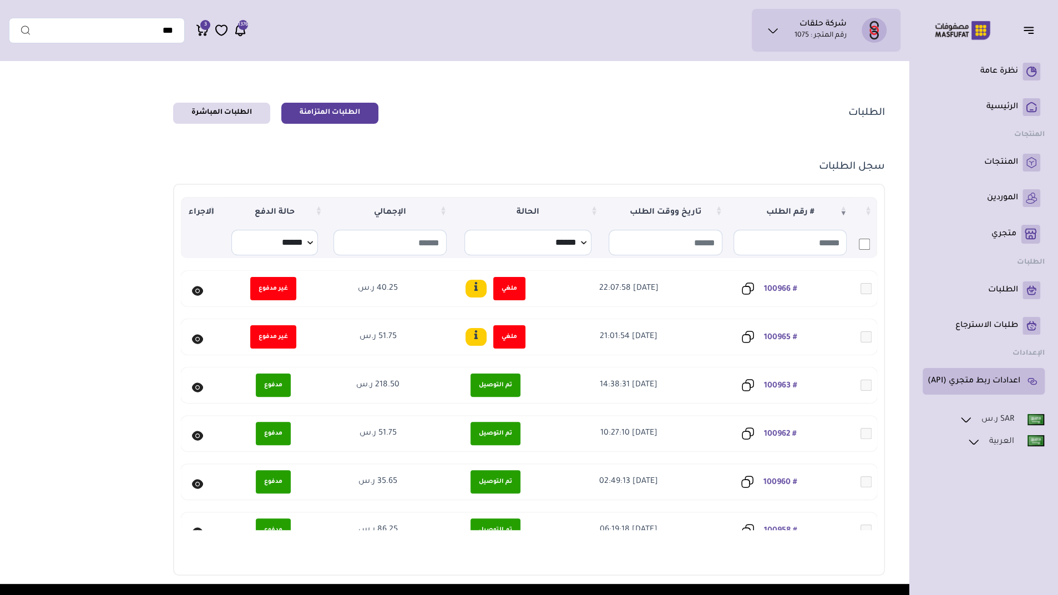
click at [989, 385] on p "اعدادات ربط متجري (API)" at bounding box center [973, 380] width 93 height 11
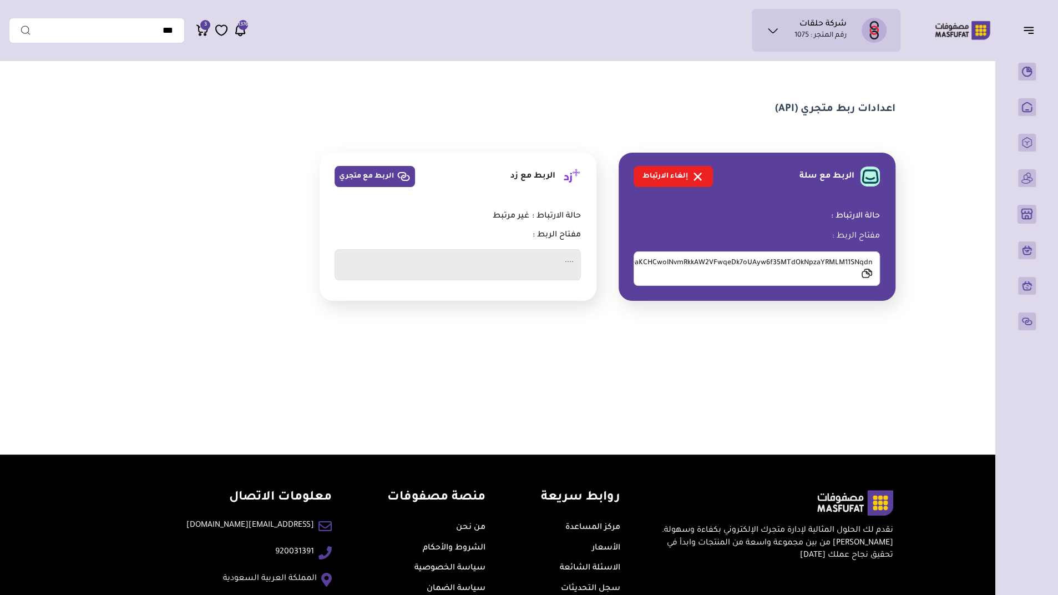
click at [769, 28] on icon at bounding box center [772, 30] width 13 height 13
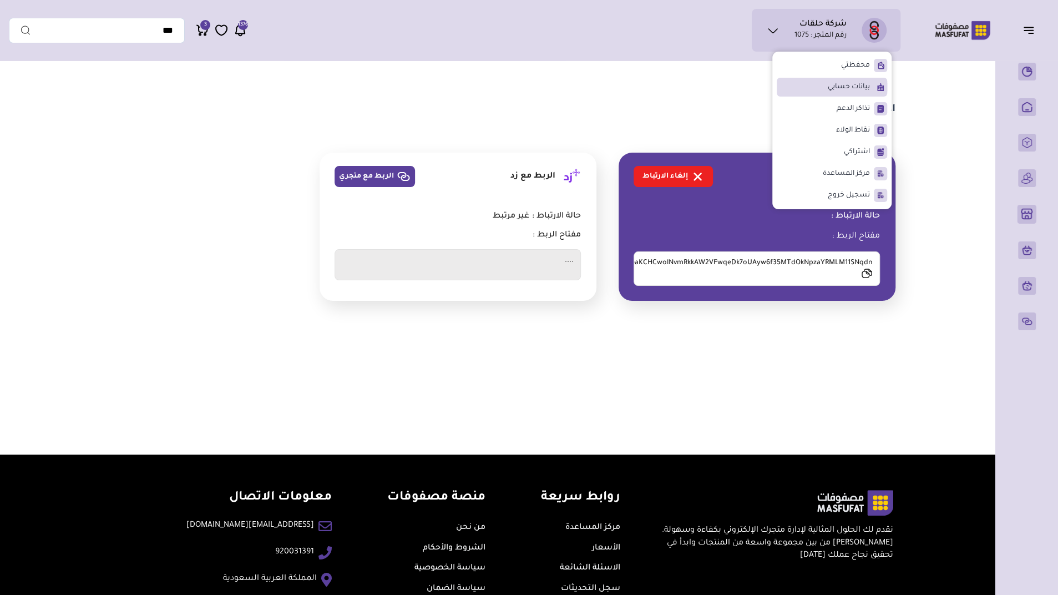
click at [830, 91] on span "بيانات حسابي" at bounding box center [848, 87] width 42 height 11
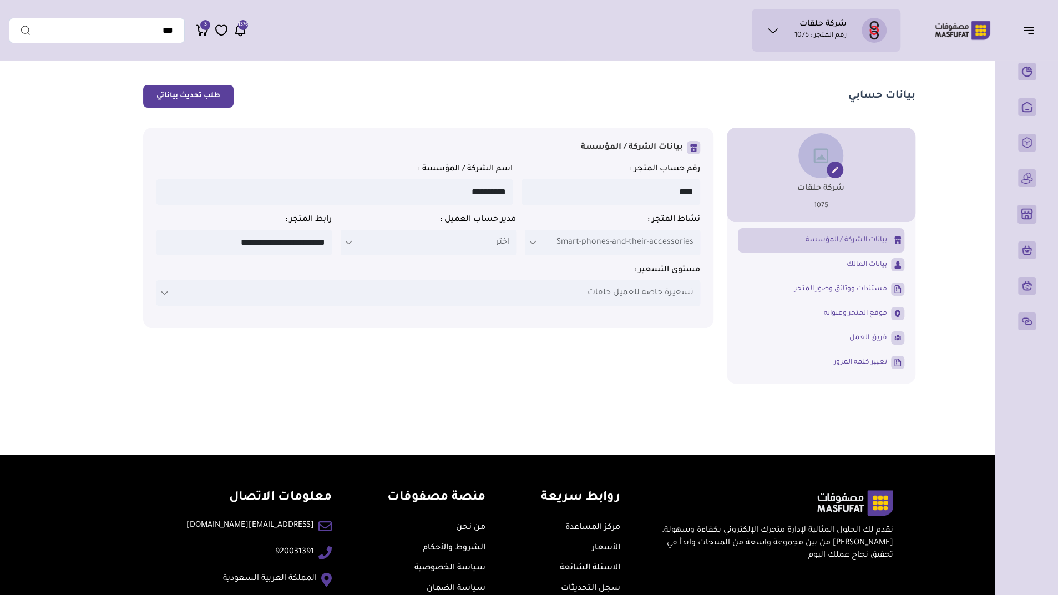
click at [850, 237] on span "بيانات الشركة / المؤسسة" at bounding box center [846, 240] width 82 height 10
click at [848, 261] on span "بيانات المالك" at bounding box center [866, 265] width 40 height 10
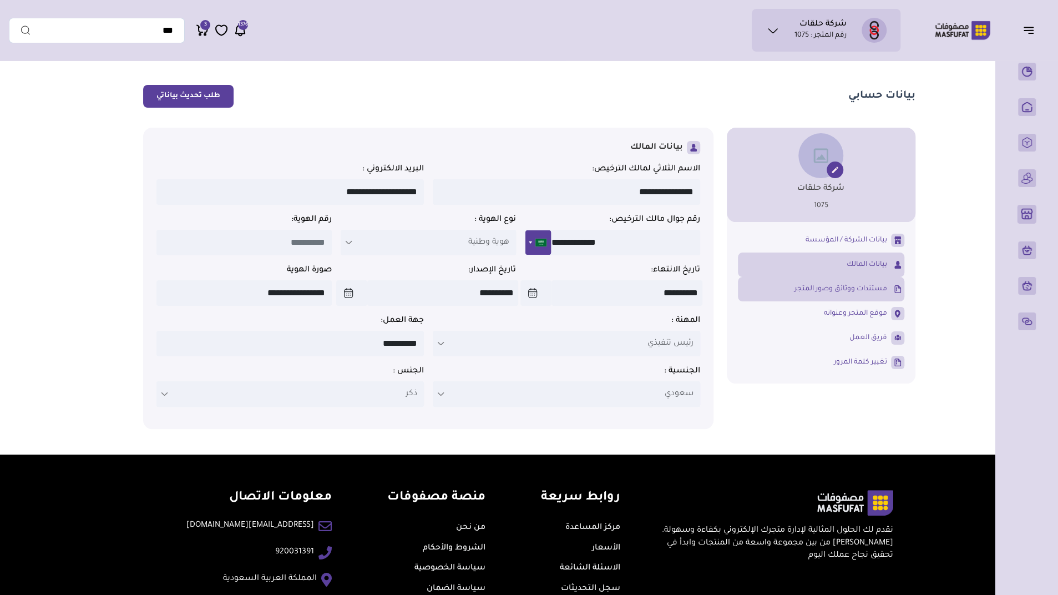
click at [847, 292] on span "مستندات ووثائق وصور المتجر" at bounding box center [840, 289] width 93 height 10
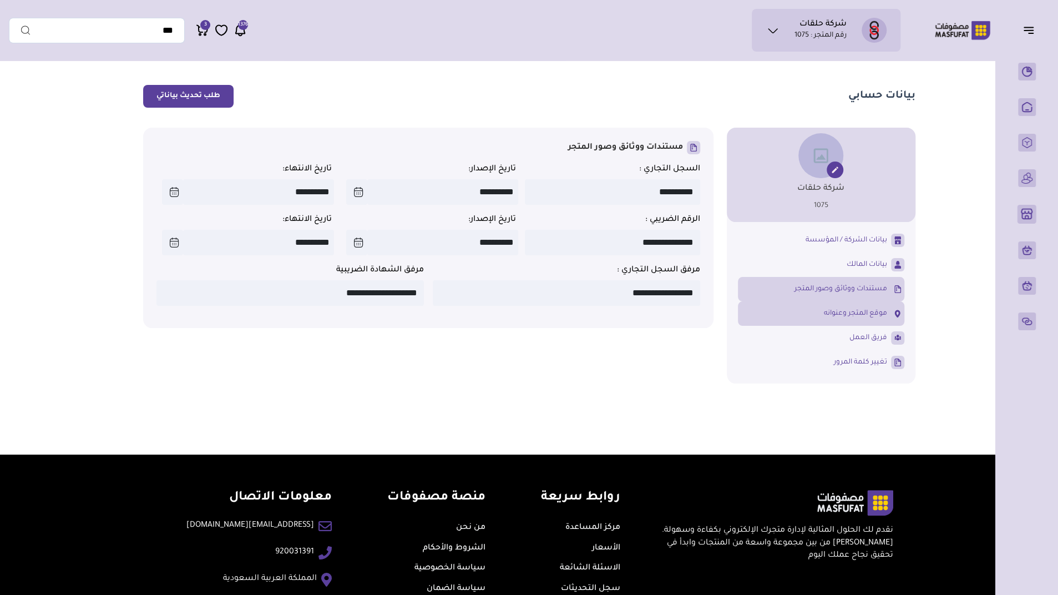
click at [848, 323] on link "موقع المتجر وعنوانه" at bounding box center [821, 313] width 166 height 19
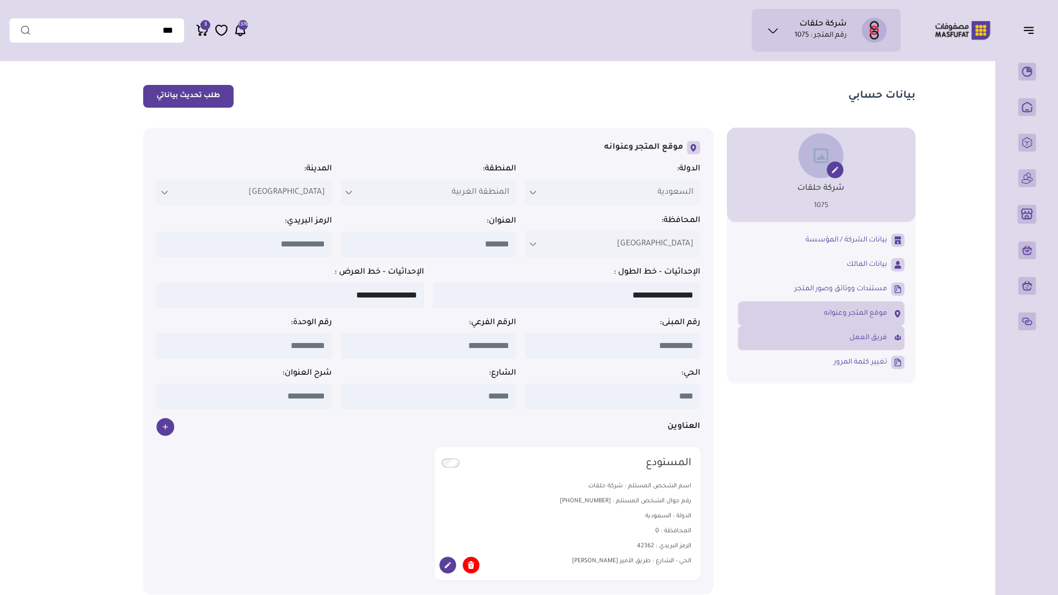
click at [851, 337] on span "فريق العمل" at bounding box center [868, 338] width 38 height 10
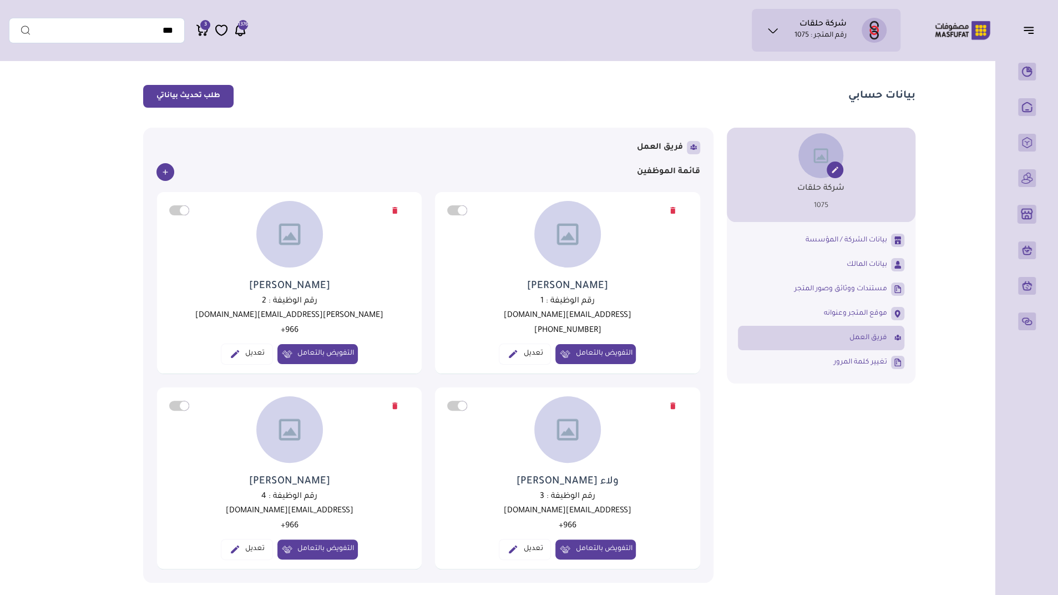
click at [166, 171] on icon at bounding box center [165, 171] width 9 height 9
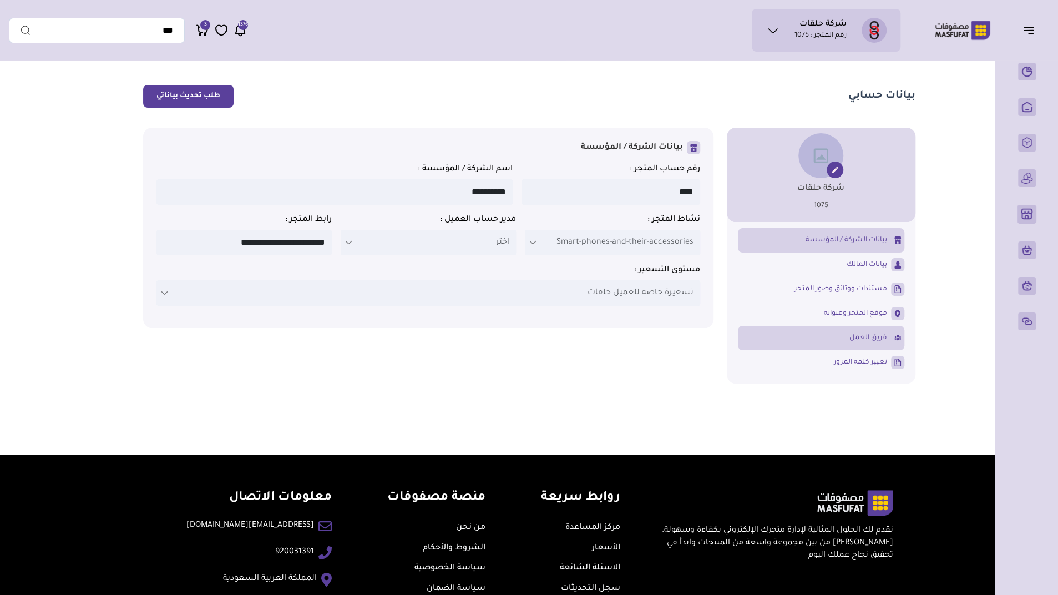
click at [861, 342] on span "فريق العمل" at bounding box center [868, 338] width 38 height 10
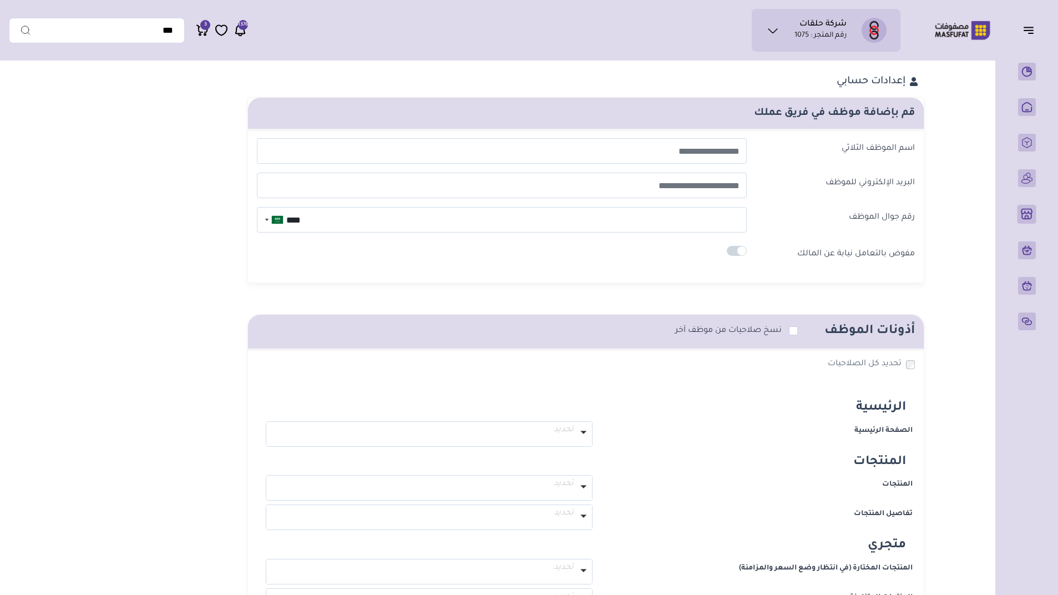
select select
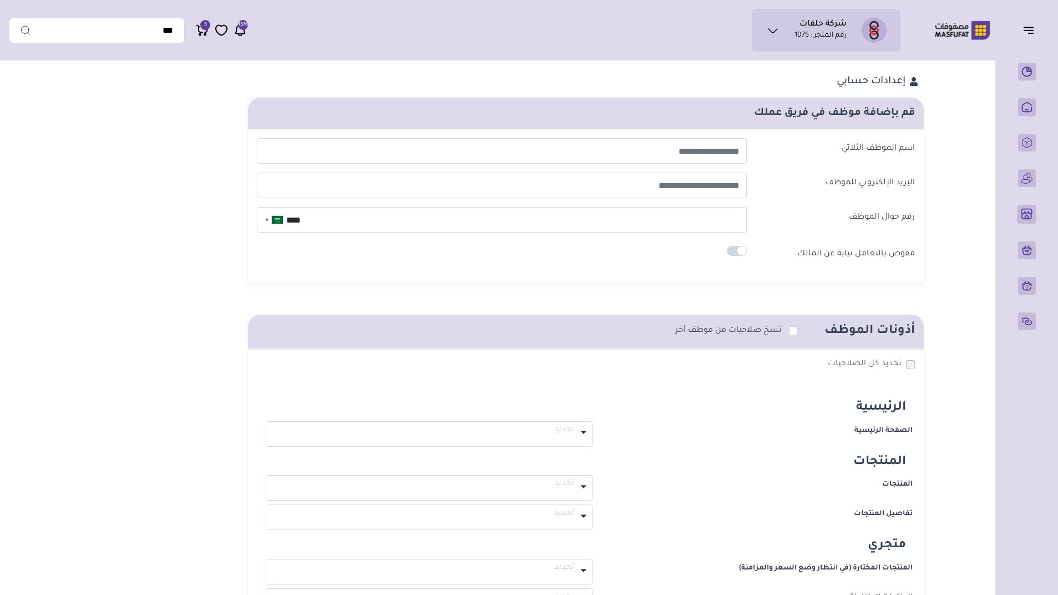
select select
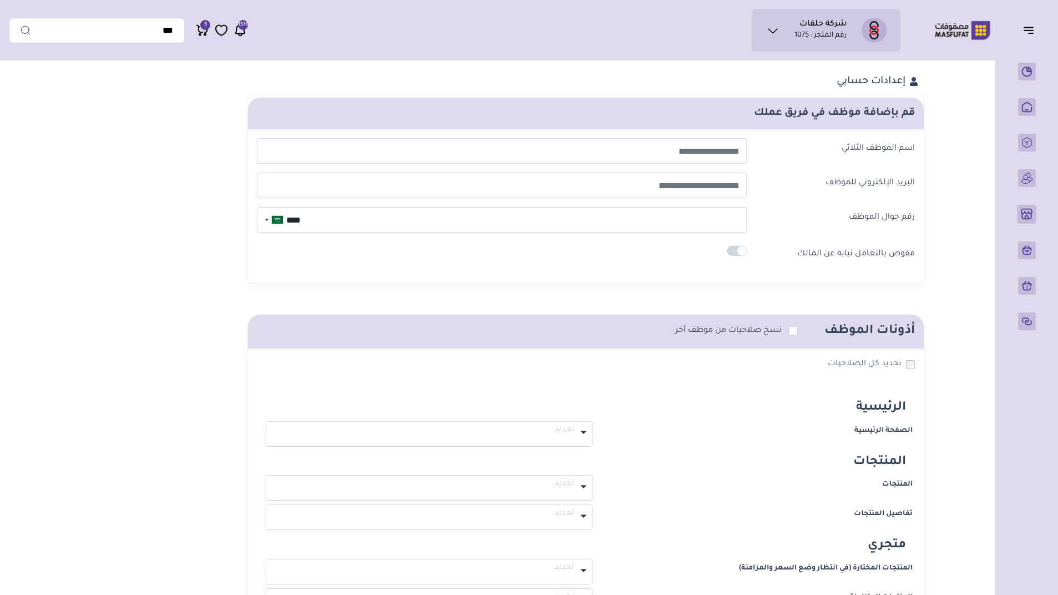
select select
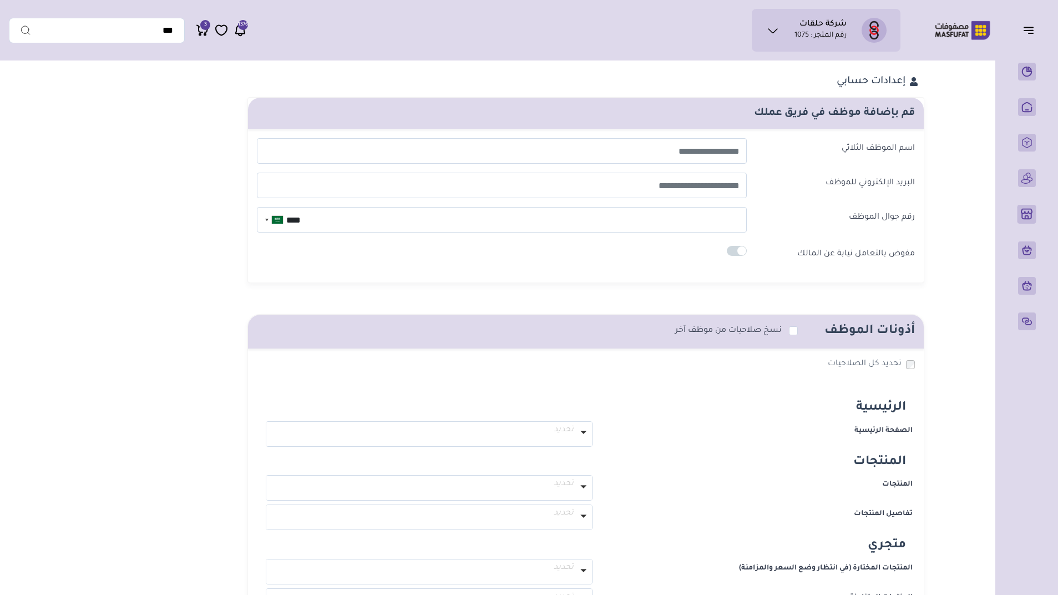
select select
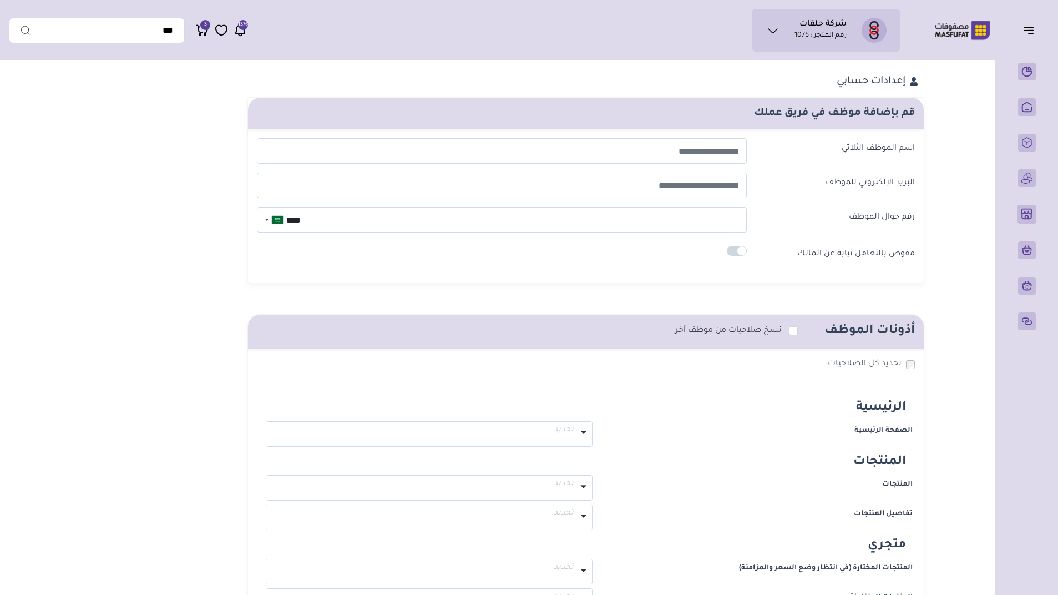
select select
click at [737, 255] on span at bounding box center [736, 251] width 20 height 10
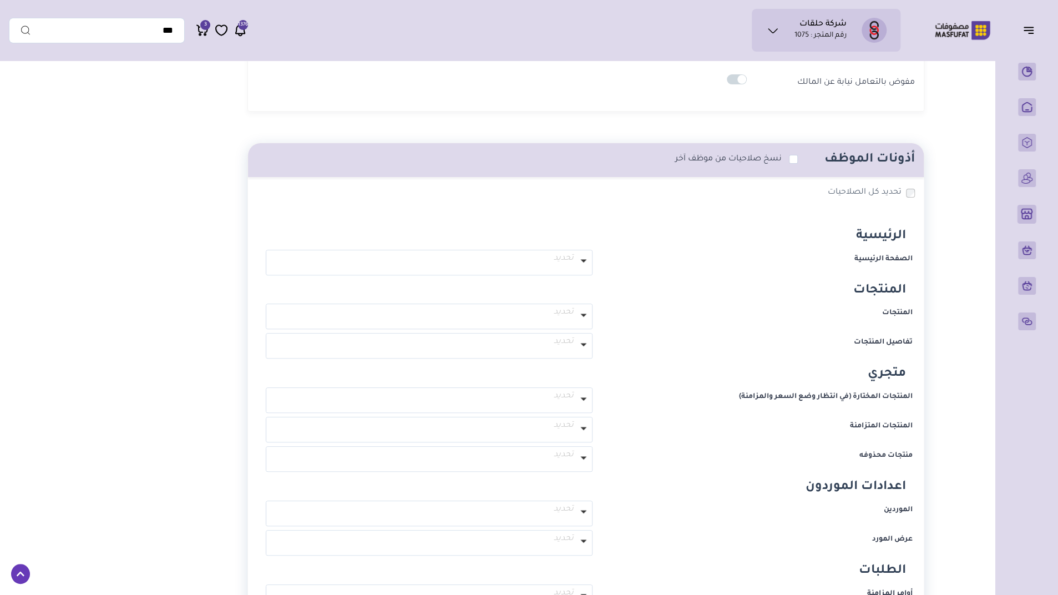
scroll to position [256, 0]
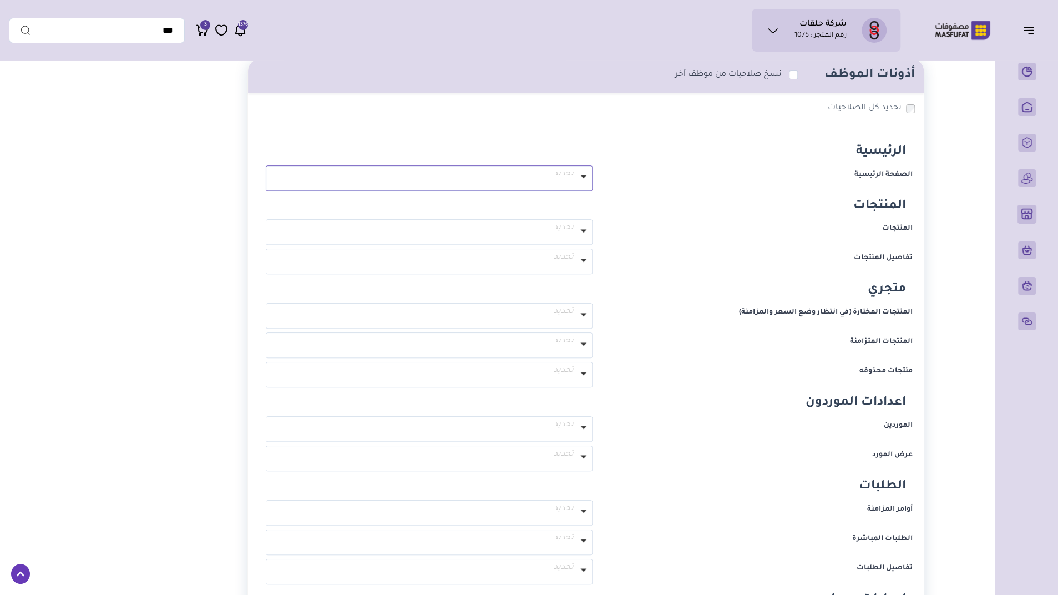
click at [577, 173] on label at bounding box center [583, 176] width 17 height 21
click at [665, 226] on label "المنتجات" at bounding box center [755, 230] width 327 height 22
click at [574, 238] on p "تحديد" at bounding box center [429, 232] width 326 height 24
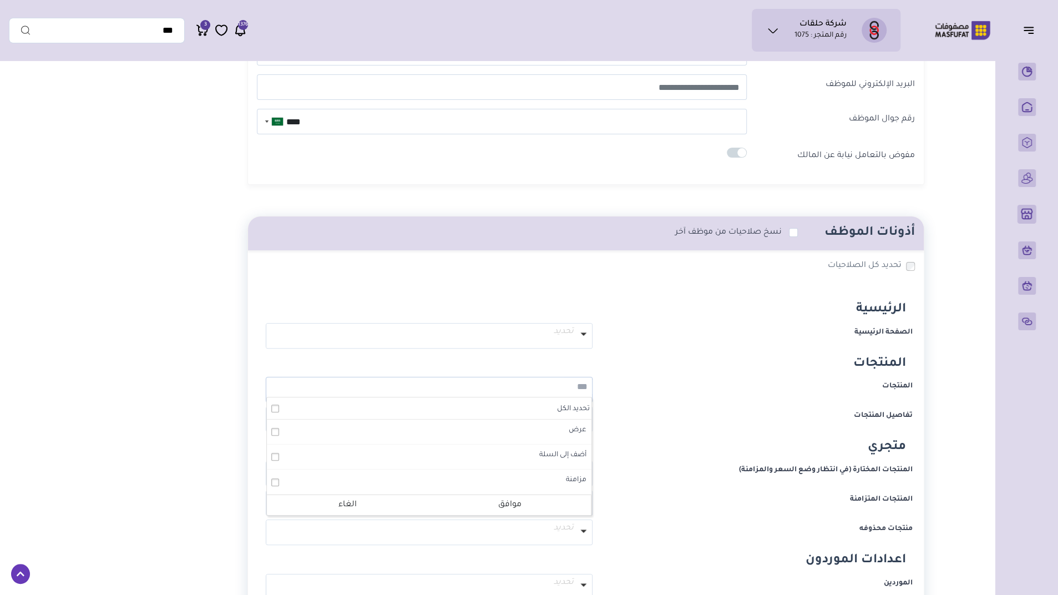
scroll to position [87, 0]
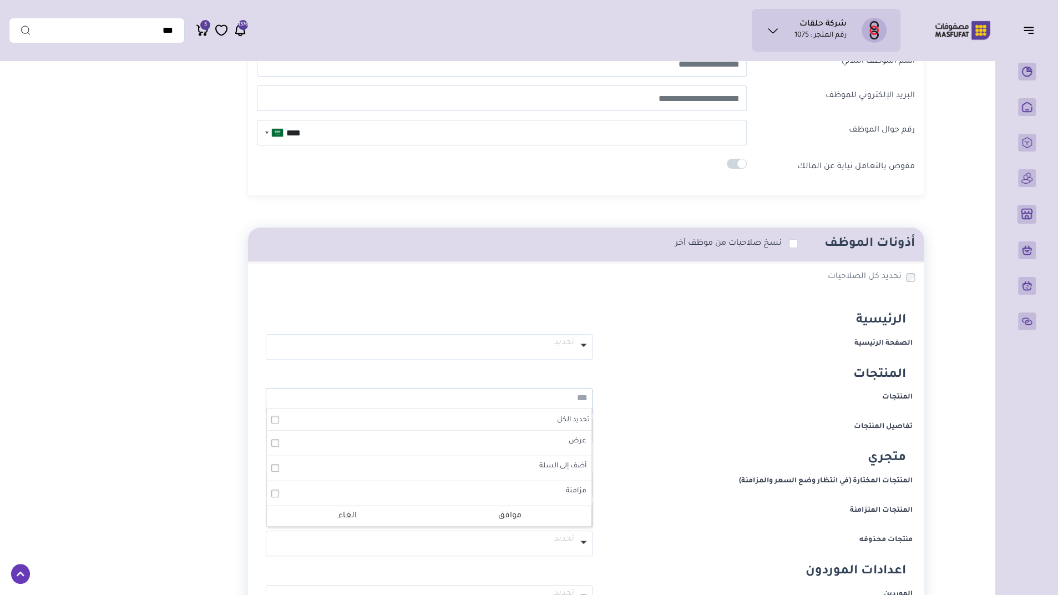
click at [754, 311] on div "**********" at bounding box center [585, 338] width 671 height 54
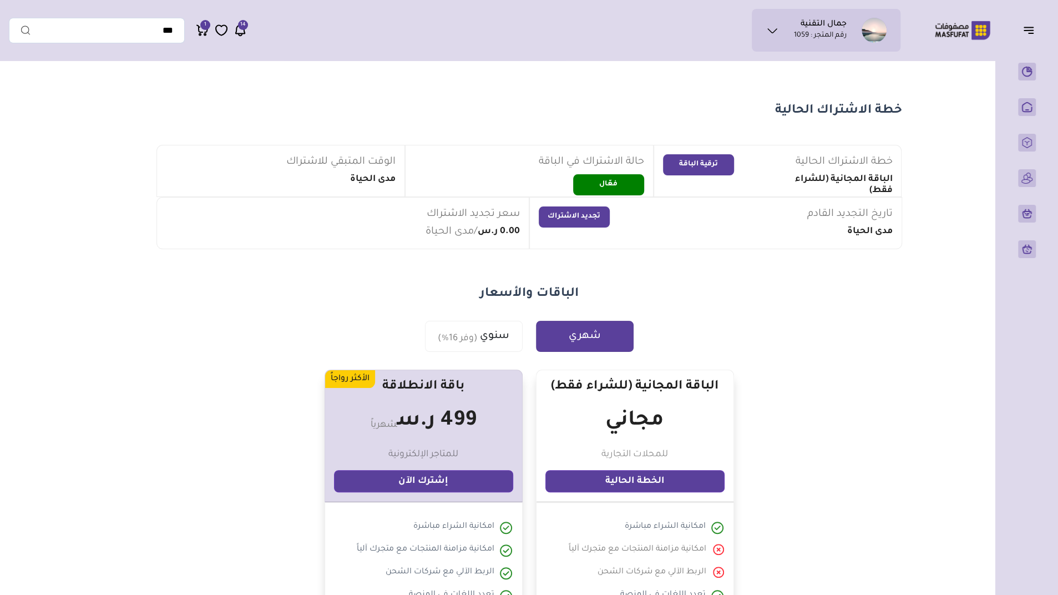
click at [767, 28] on icon at bounding box center [771, 30] width 13 height 13
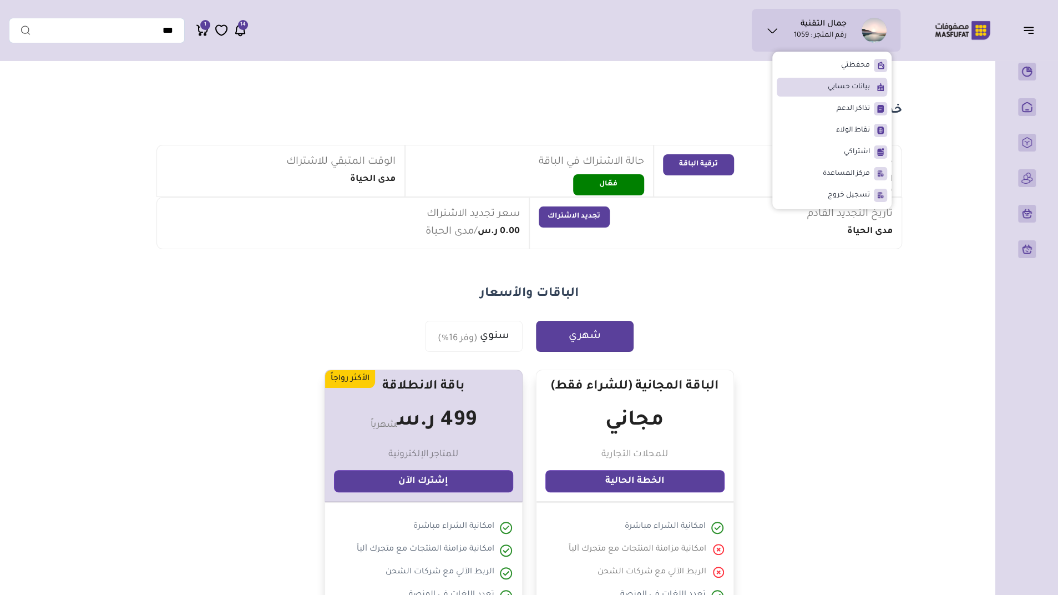
click at [846, 92] on span "بيانات حسابي" at bounding box center [848, 87] width 42 height 11
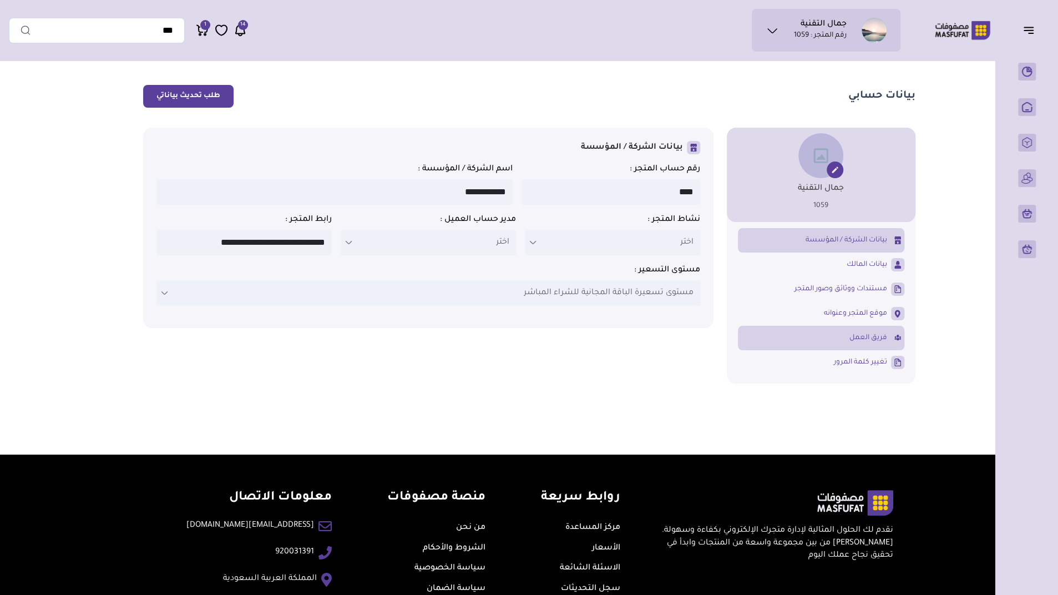
click at [846, 344] on link "فريق العمل" at bounding box center [821, 337] width 166 height 19
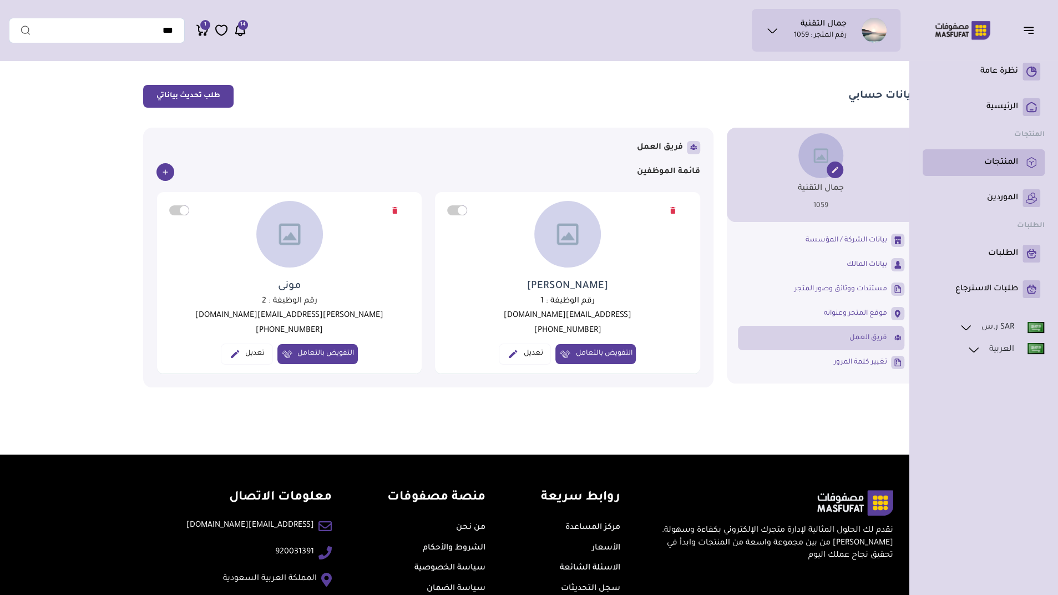
click at [1005, 169] on link "المنتجات" at bounding box center [983, 163] width 113 height 18
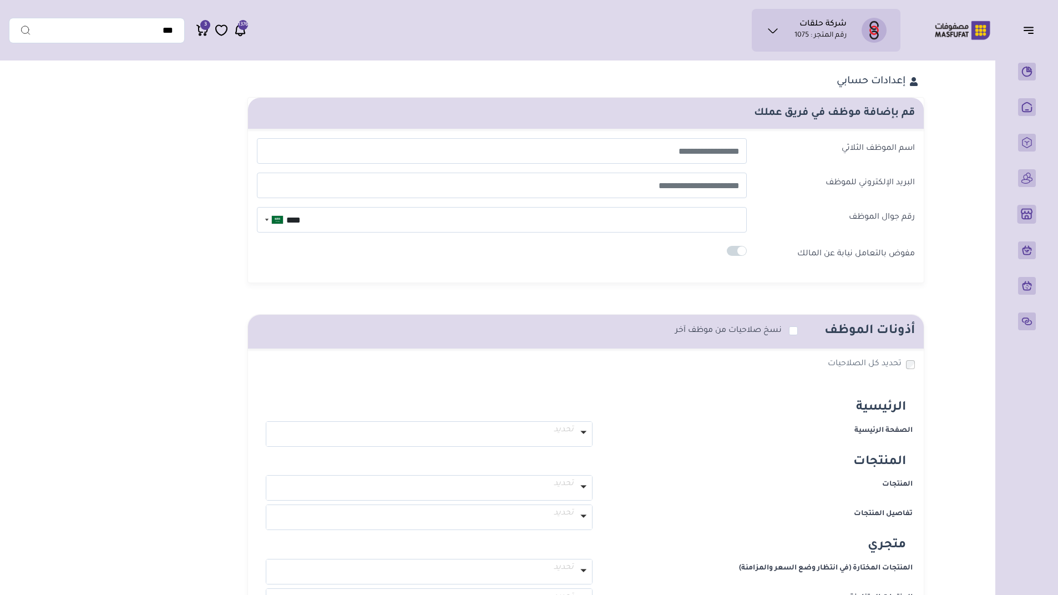
select select
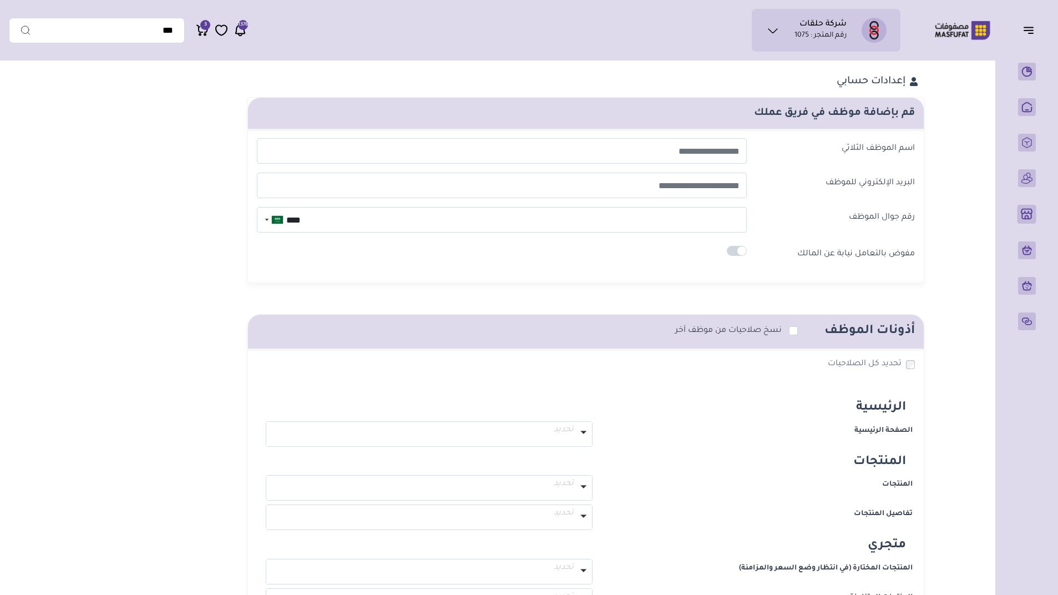
select select
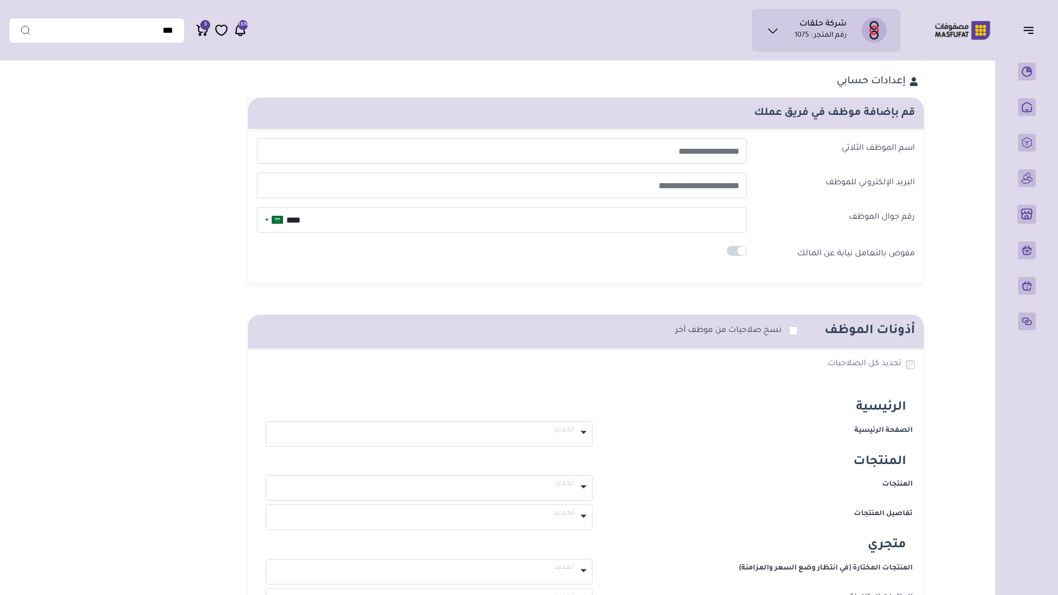
select select
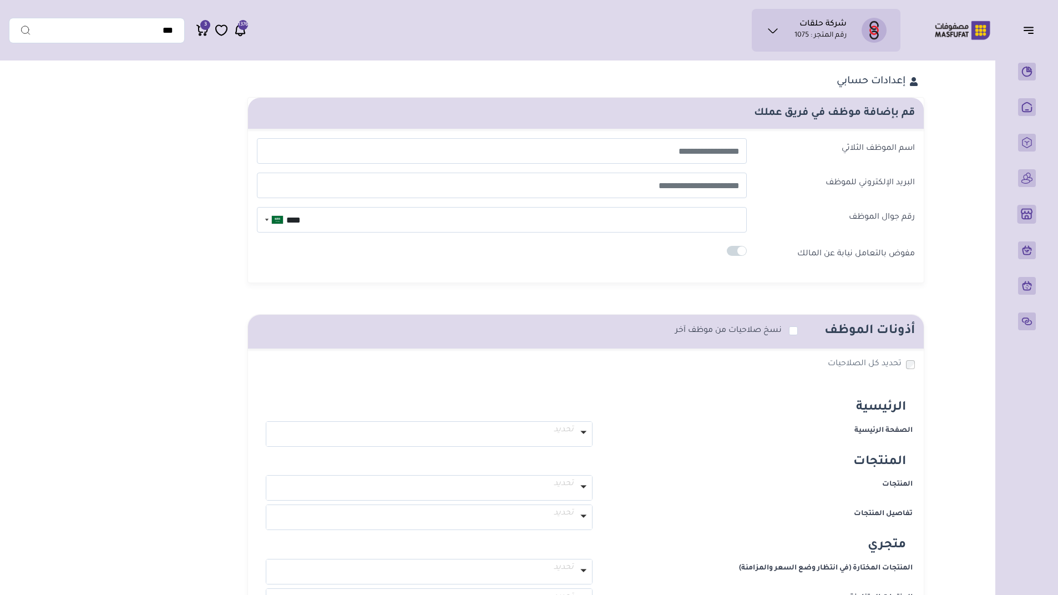
select select
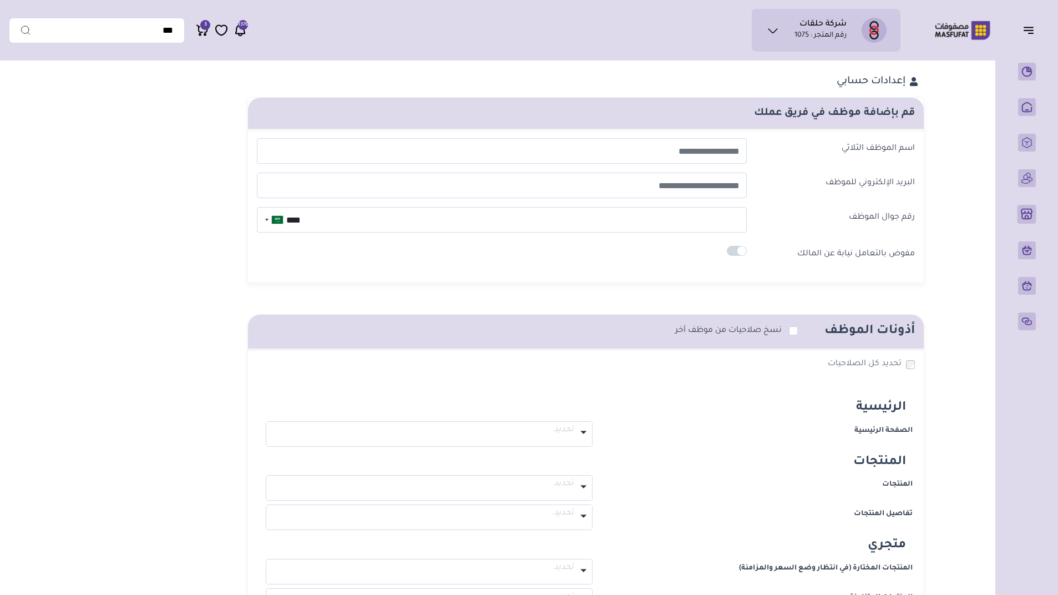
select select
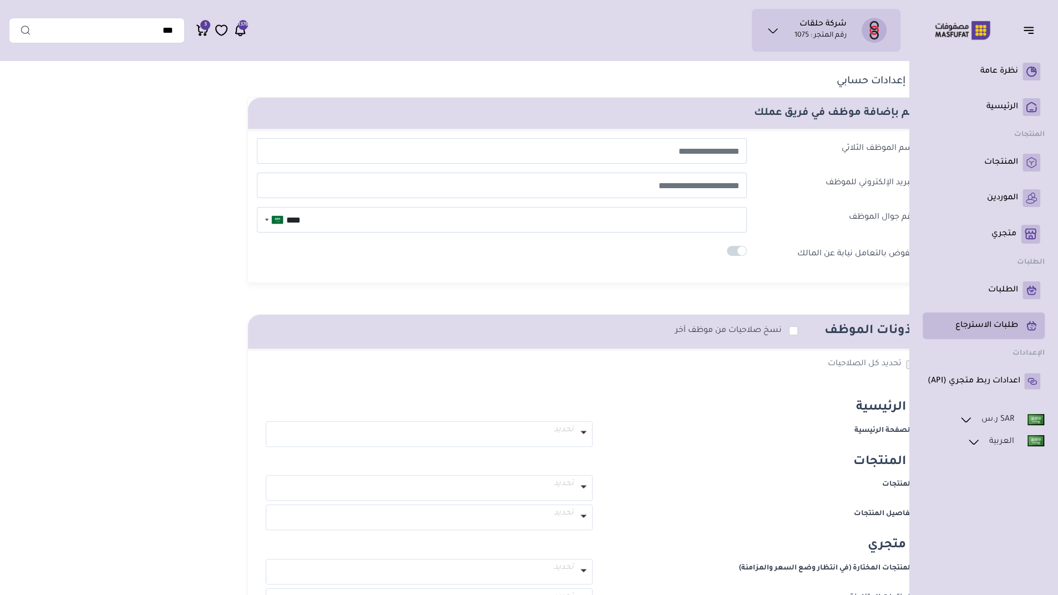
click at [990, 324] on p "طلبات الاسترجاع" at bounding box center [986, 325] width 63 height 11
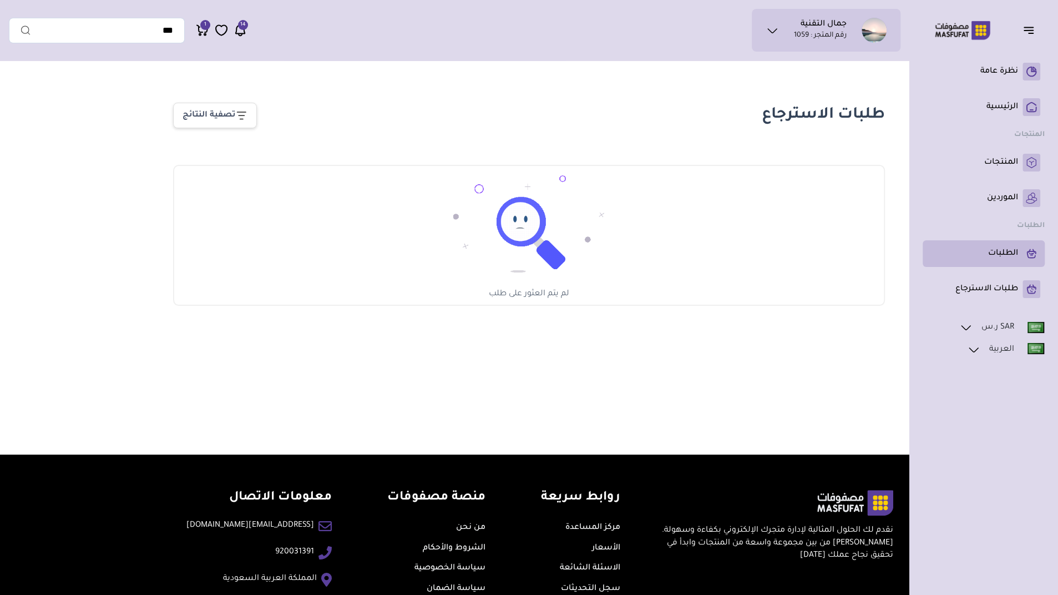
click at [987, 262] on link "الطلبات" at bounding box center [983, 254] width 113 height 18
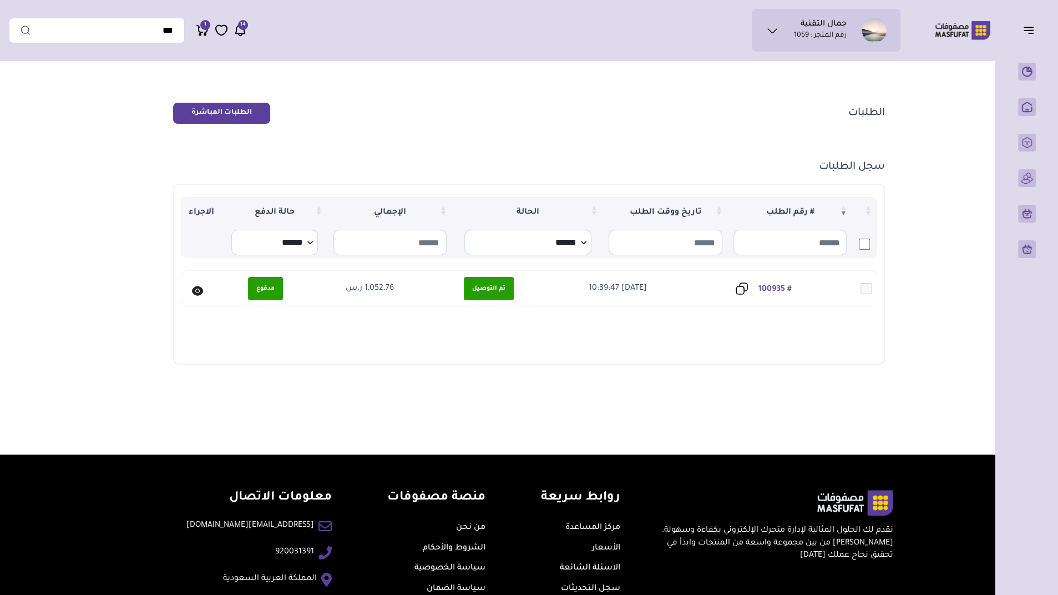
click at [198, 291] on icon at bounding box center [197, 290] width 3 height 3
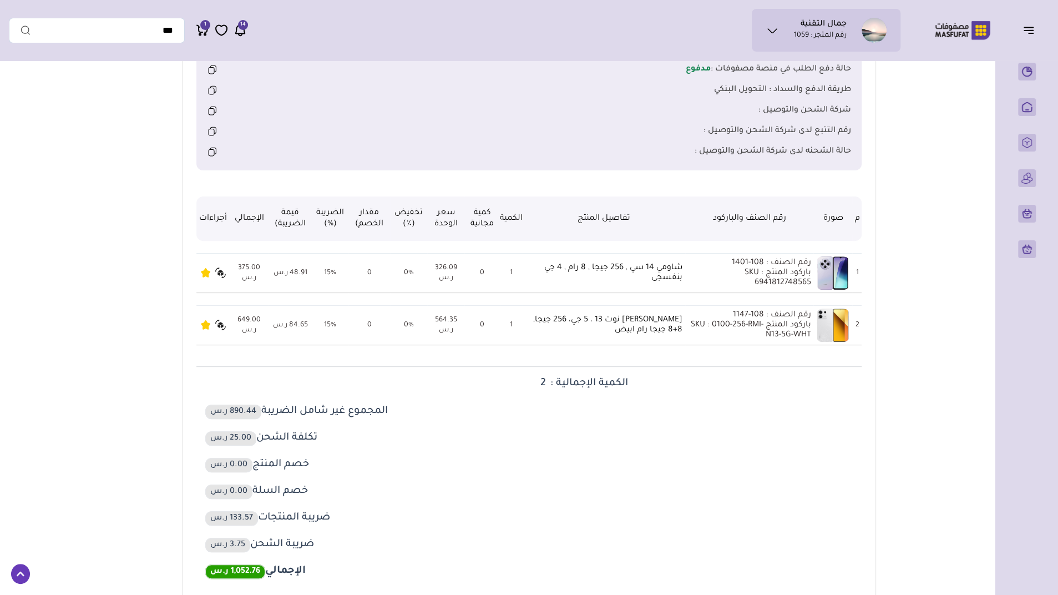
scroll to position [195, 0]
click at [206, 275] on icon at bounding box center [205, 271] width 9 height 9
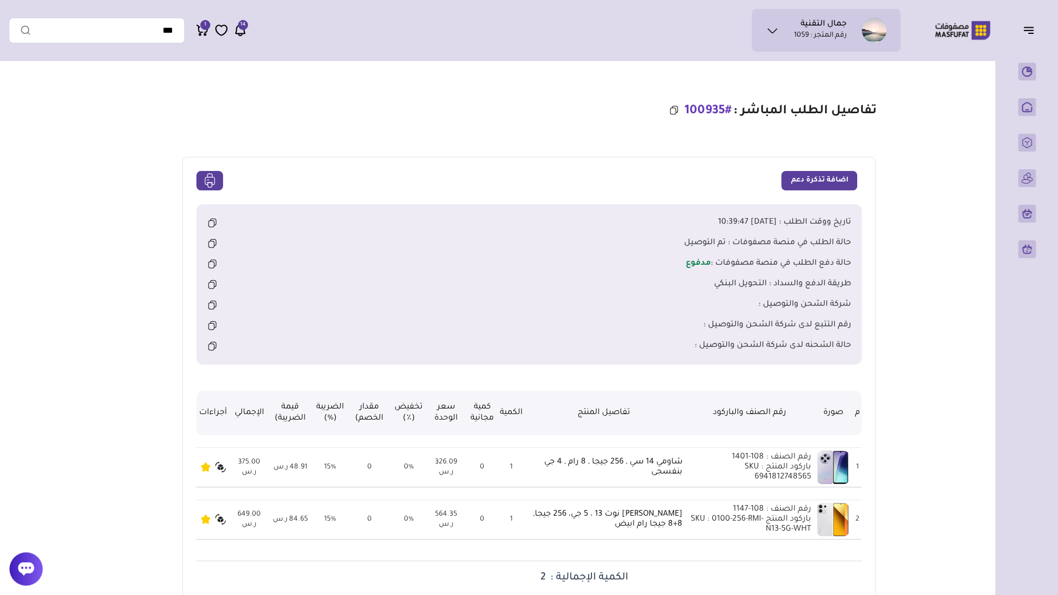
click at [239, 32] on icon at bounding box center [239, 30] width 13 height 14
